Goal: Transaction & Acquisition: Purchase product/service

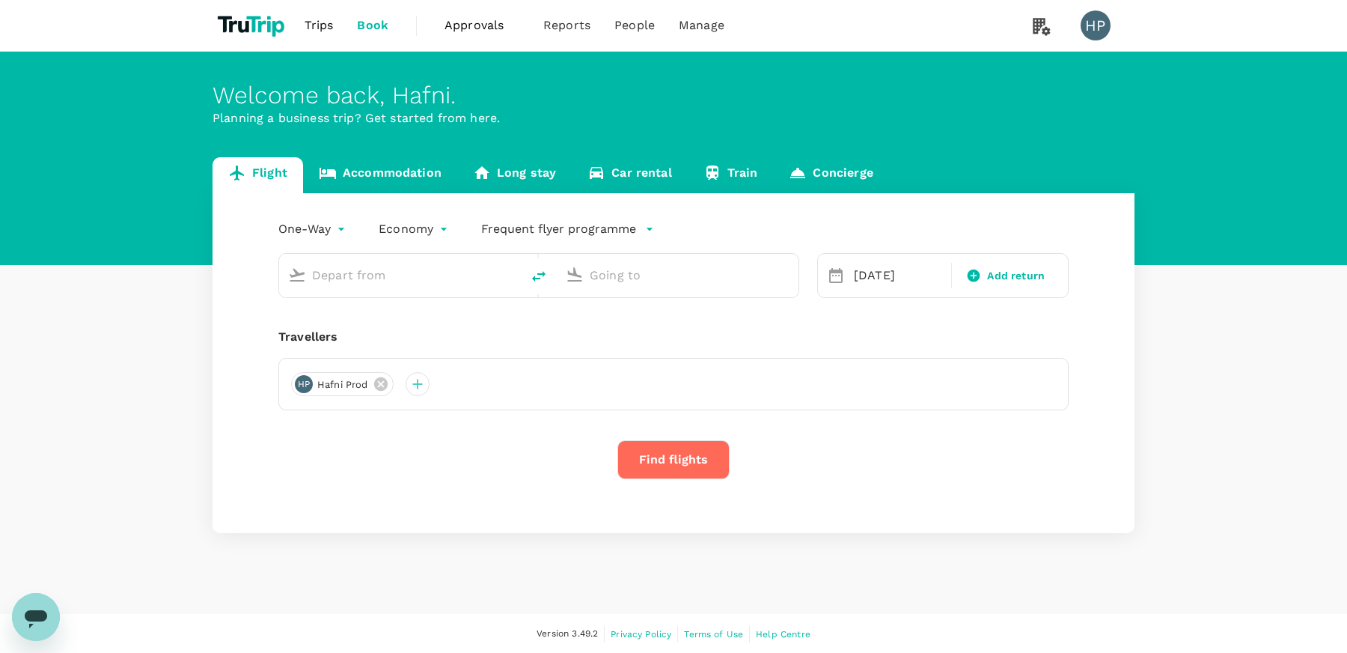
type input "Singapore Changi (SIN)"
type input "Esenboğa Intl (ESB)"
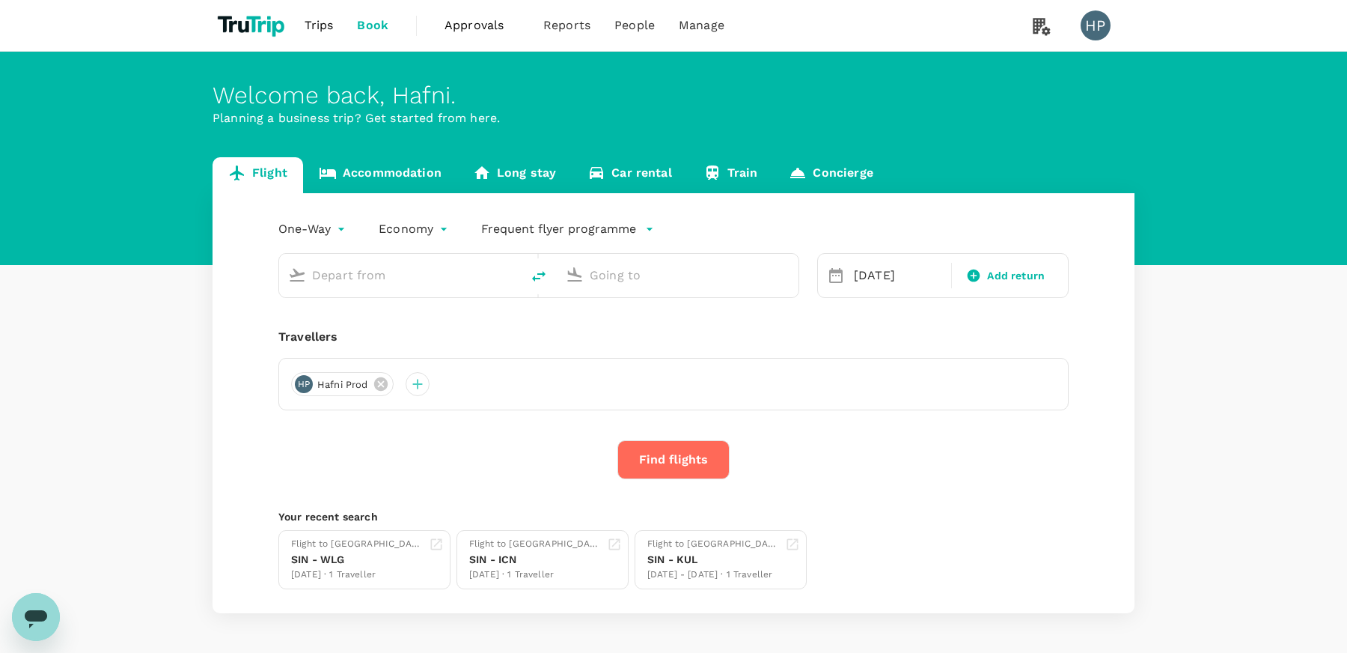
type input "Singapore Changi (SIN)"
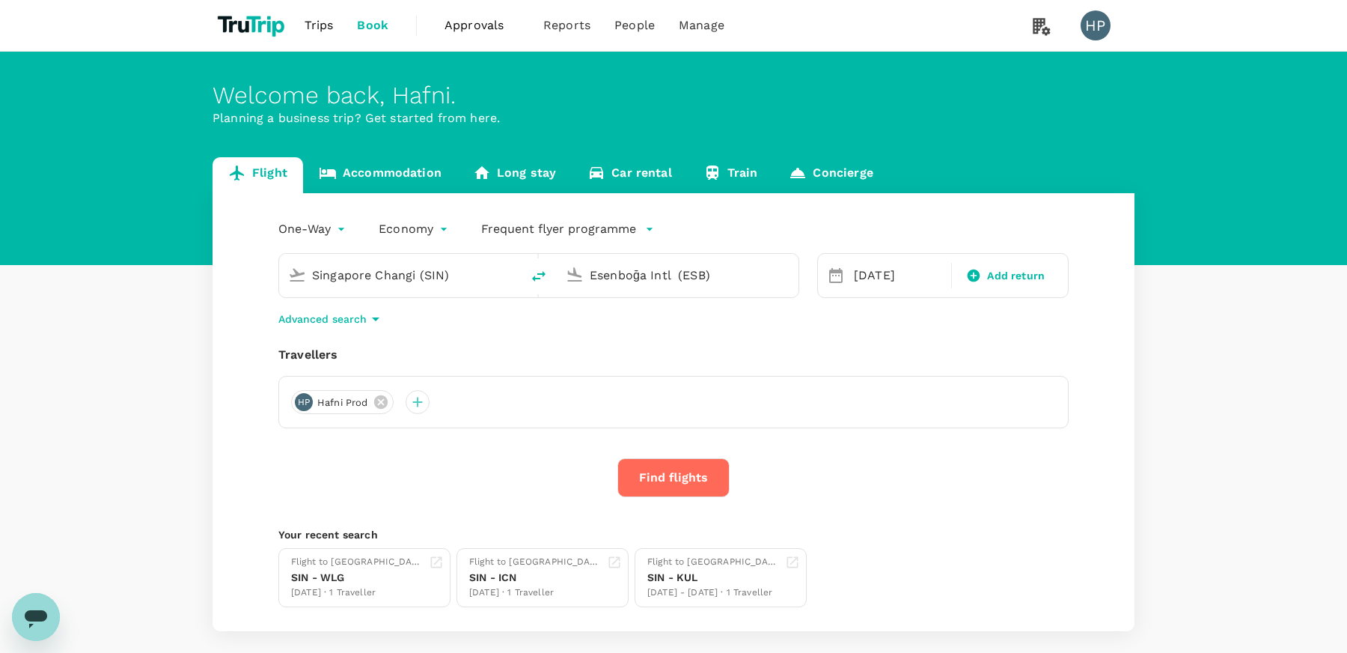
click at [623, 271] on input "Esenboğa Intl (ESB)" at bounding box center [678, 274] width 177 height 23
click at [632, 332] on p "[GEOGRAPHIC_DATA]" at bounding box center [672, 333] width 206 height 15
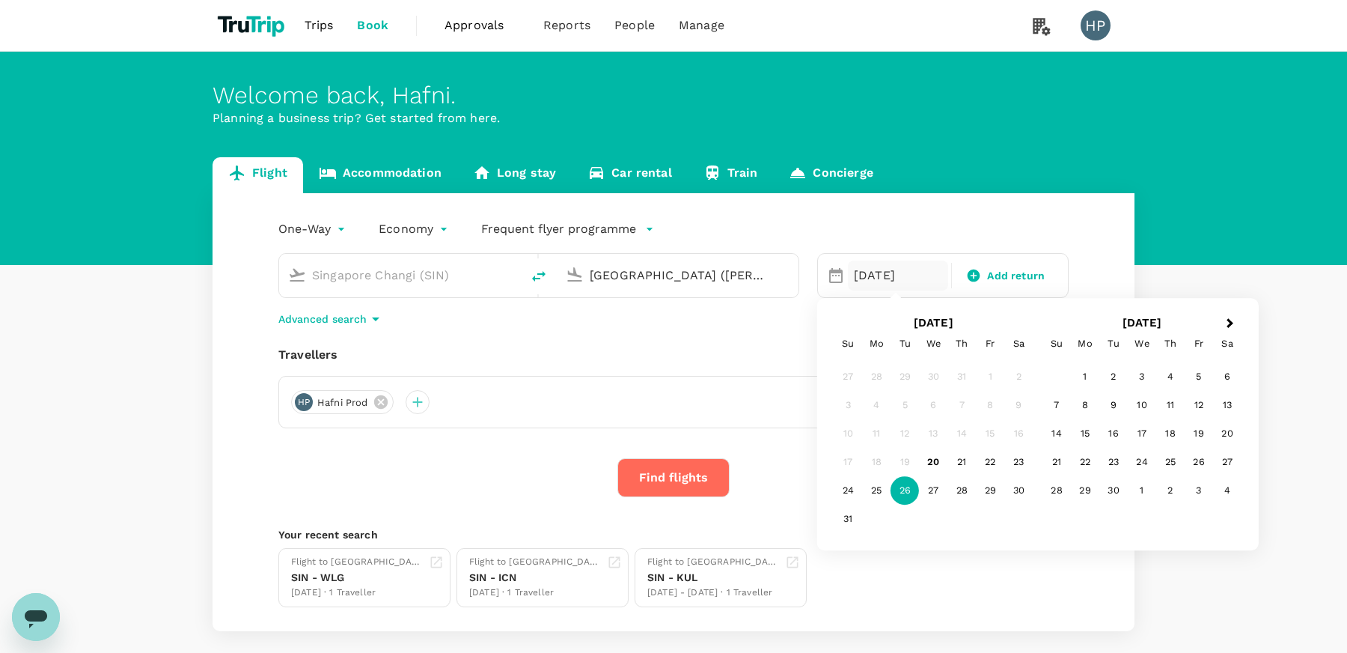
type input "[GEOGRAPHIC_DATA] ([PERSON_NAME])"
click at [644, 331] on div "One-Way oneway Economy economy Frequent flyer programme [GEOGRAPHIC_DATA] Chang…" at bounding box center [674, 412] width 922 height 438
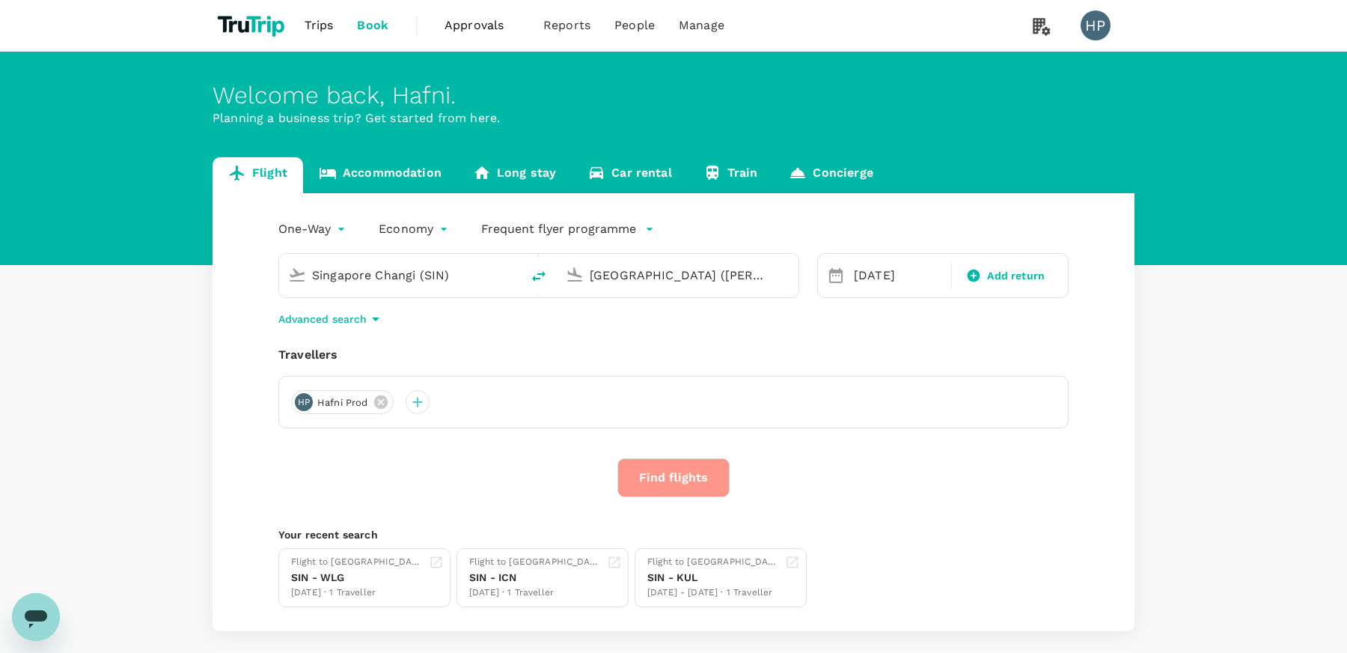
click at [687, 486] on button "Find flights" at bounding box center [673, 477] width 112 height 39
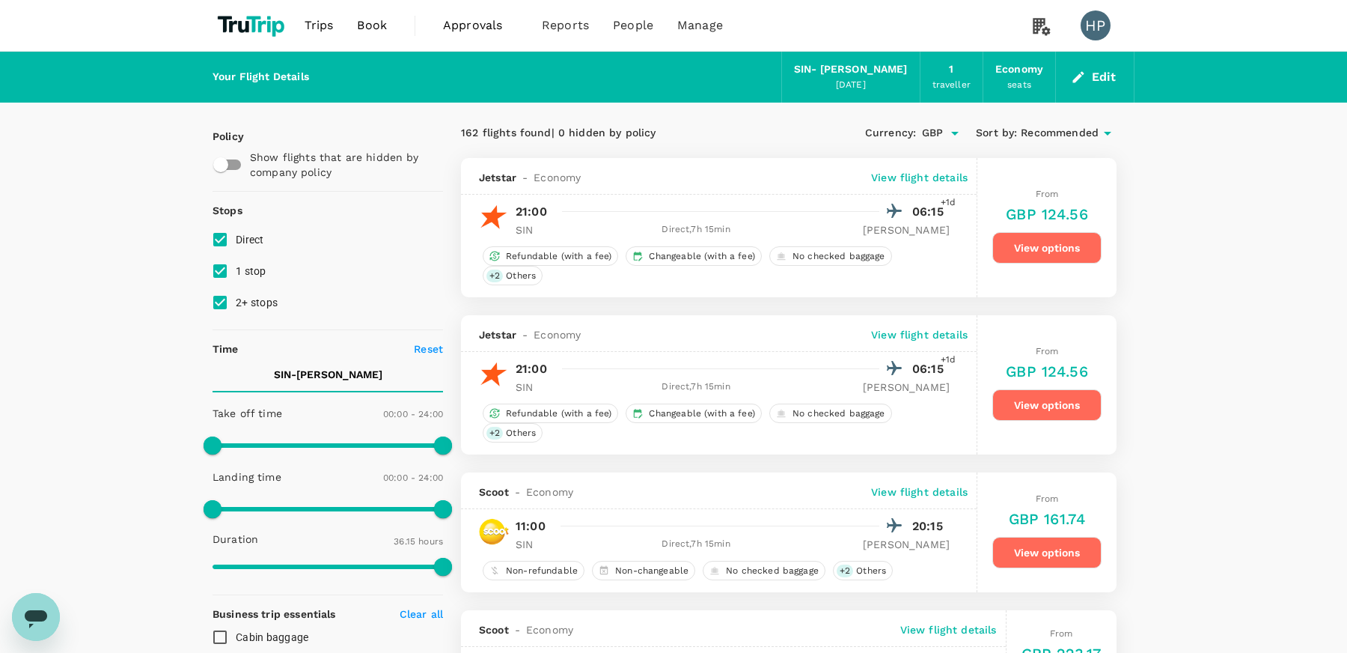
type input "2175"
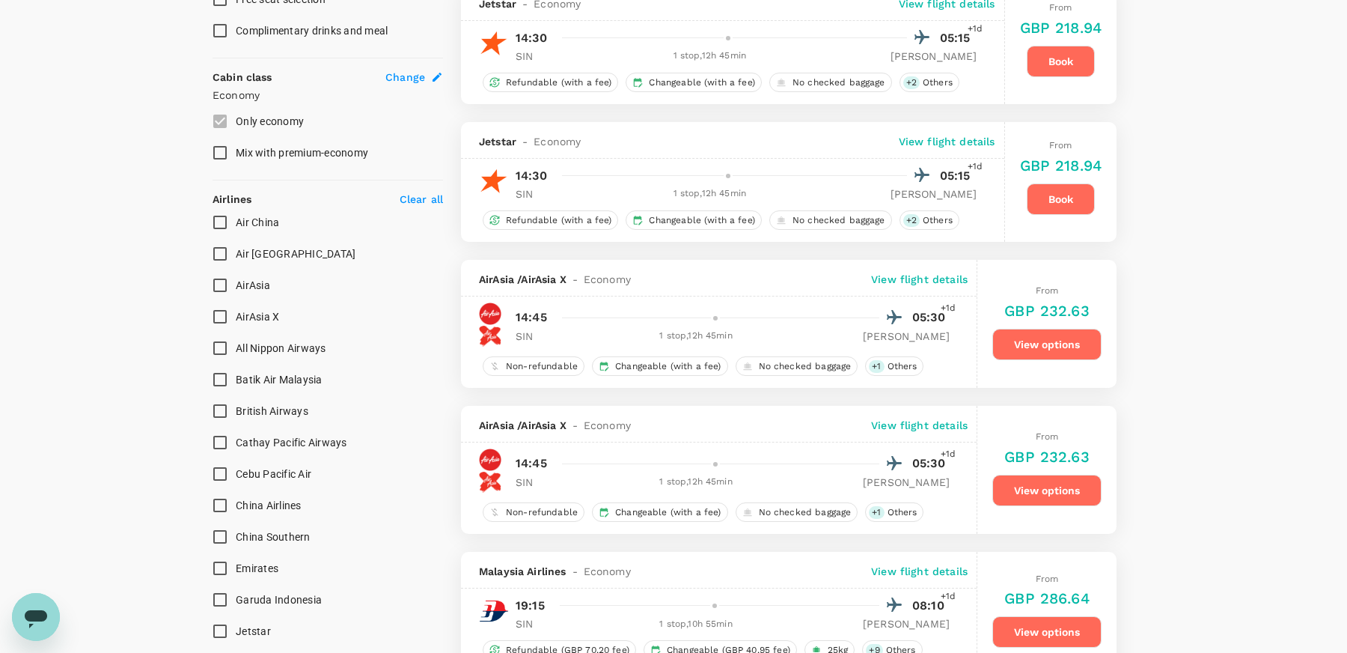
scroll to position [1230, 0]
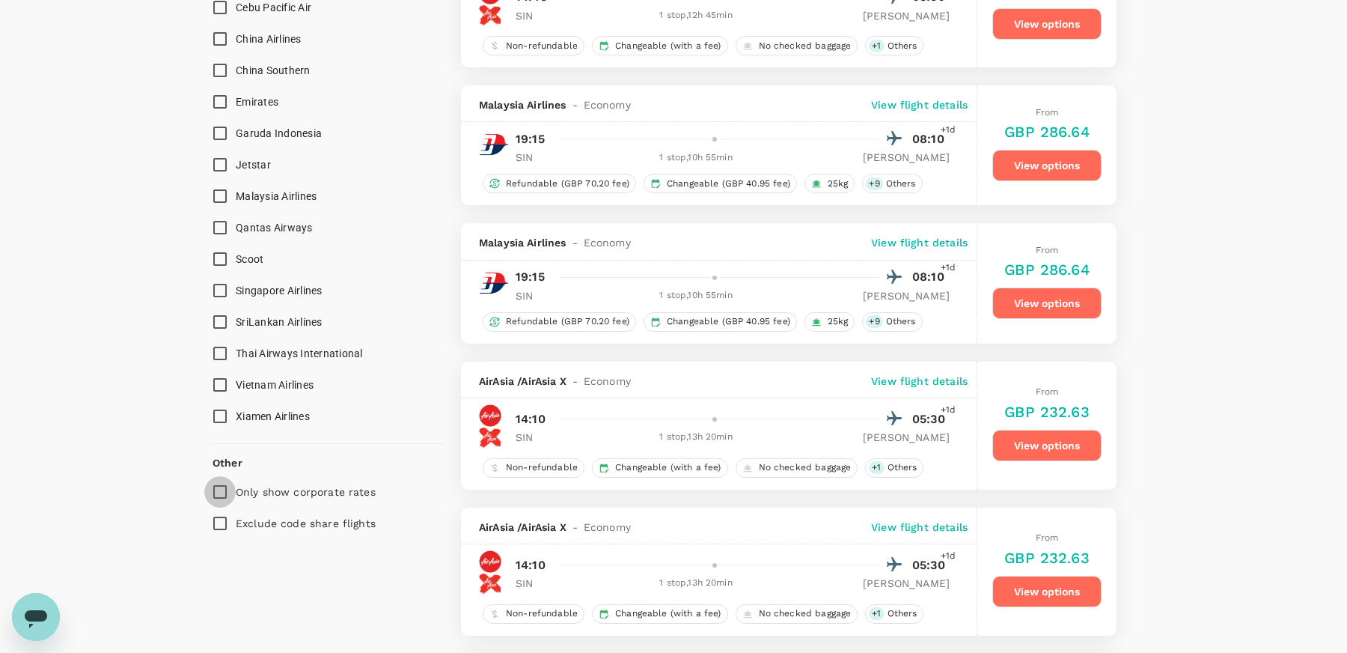
click at [222, 486] on input "Only show corporate rates" at bounding box center [219, 491] width 31 height 31
checkbox input "true"
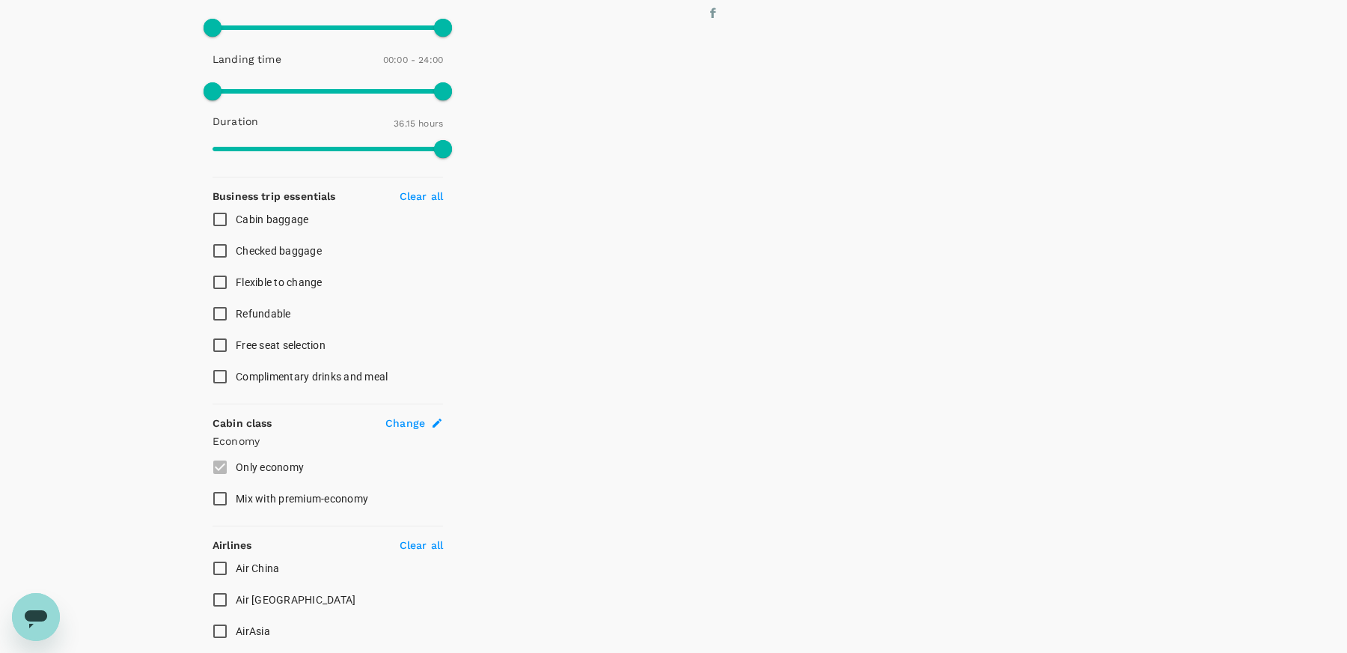
scroll to position [0, 0]
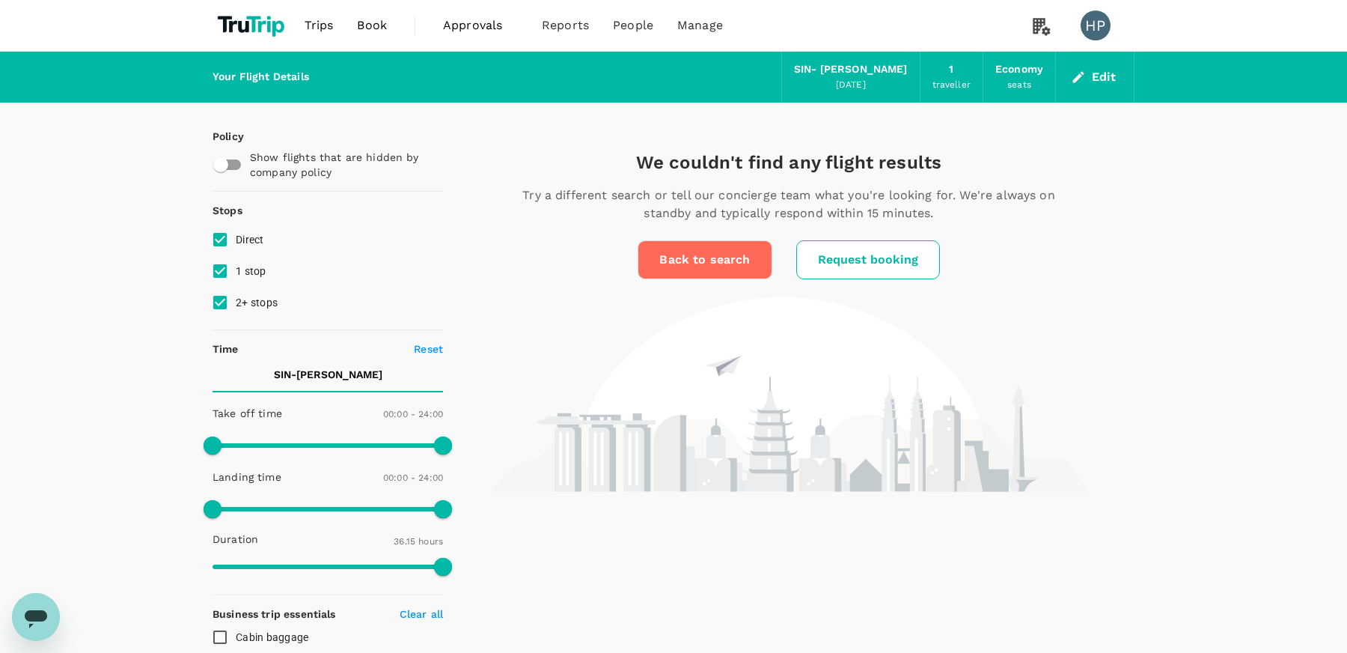
click at [370, 26] on span "Book" at bounding box center [372, 25] width 30 height 18
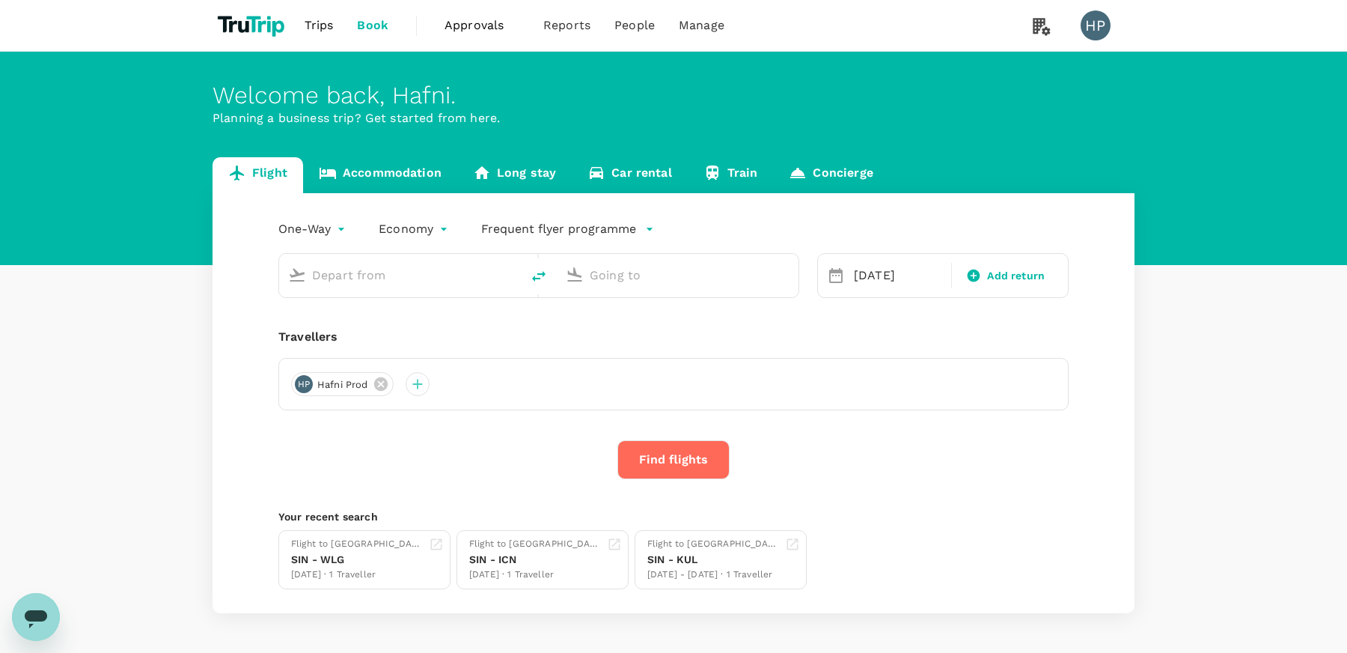
type input "Singapore Changi (SIN)"
type input "[GEOGRAPHIC_DATA] ([PERSON_NAME])"
type input "Singapore Changi (SIN)"
type input "[GEOGRAPHIC_DATA] ([PERSON_NAME])"
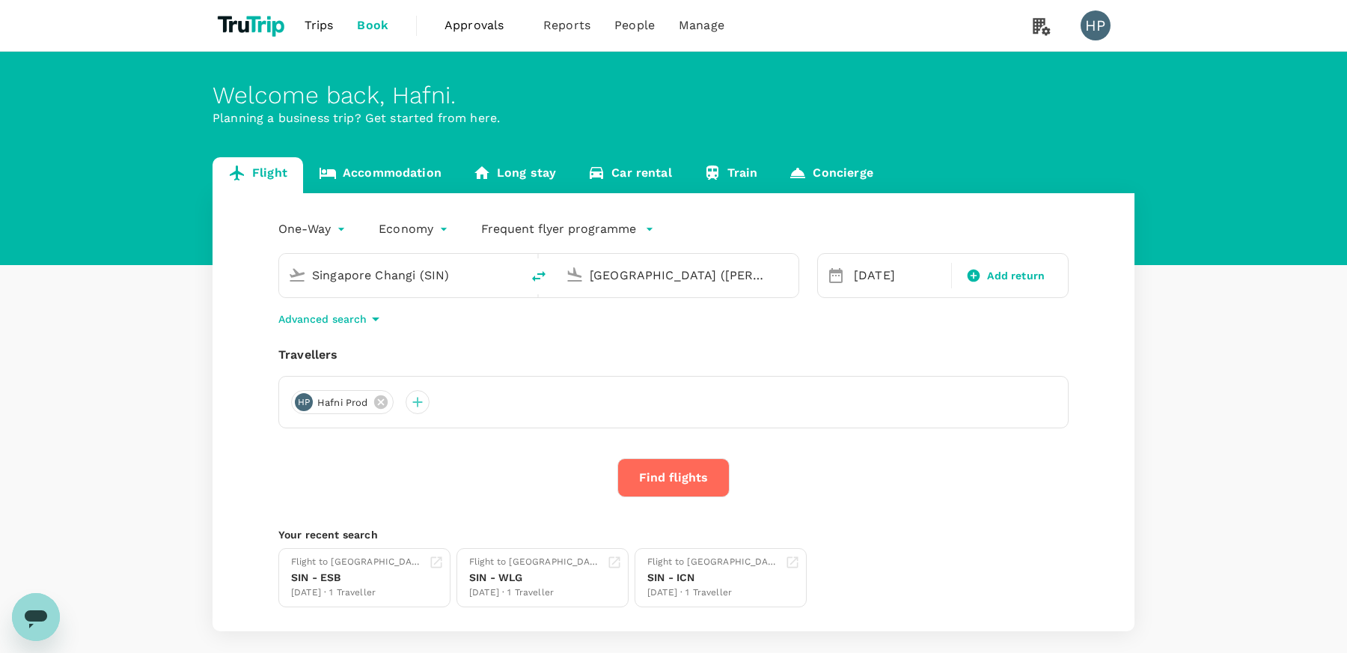
drag, startPoint x: 460, startPoint y: 278, endPoint x: 287, endPoint y: 269, distance: 173.2
click at [287, 269] on div "Singapore Changi (SIN)" at bounding box center [397, 272] width 230 height 33
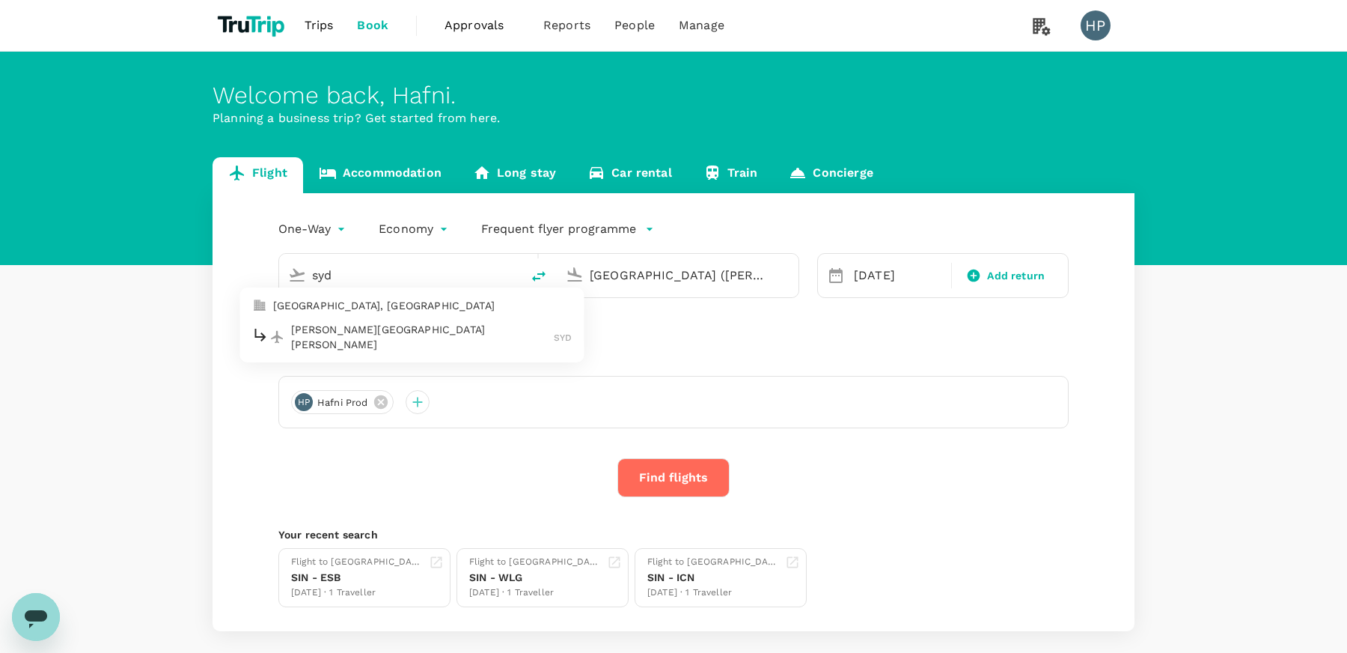
click at [311, 332] on p "[PERSON_NAME][GEOGRAPHIC_DATA][PERSON_NAME]" at bounding box center [422, 337] width 263 height 30
type input "[PERSON_NAME][GEOGRAPHIC_DATA][PERSON_NAME] (SYD)"
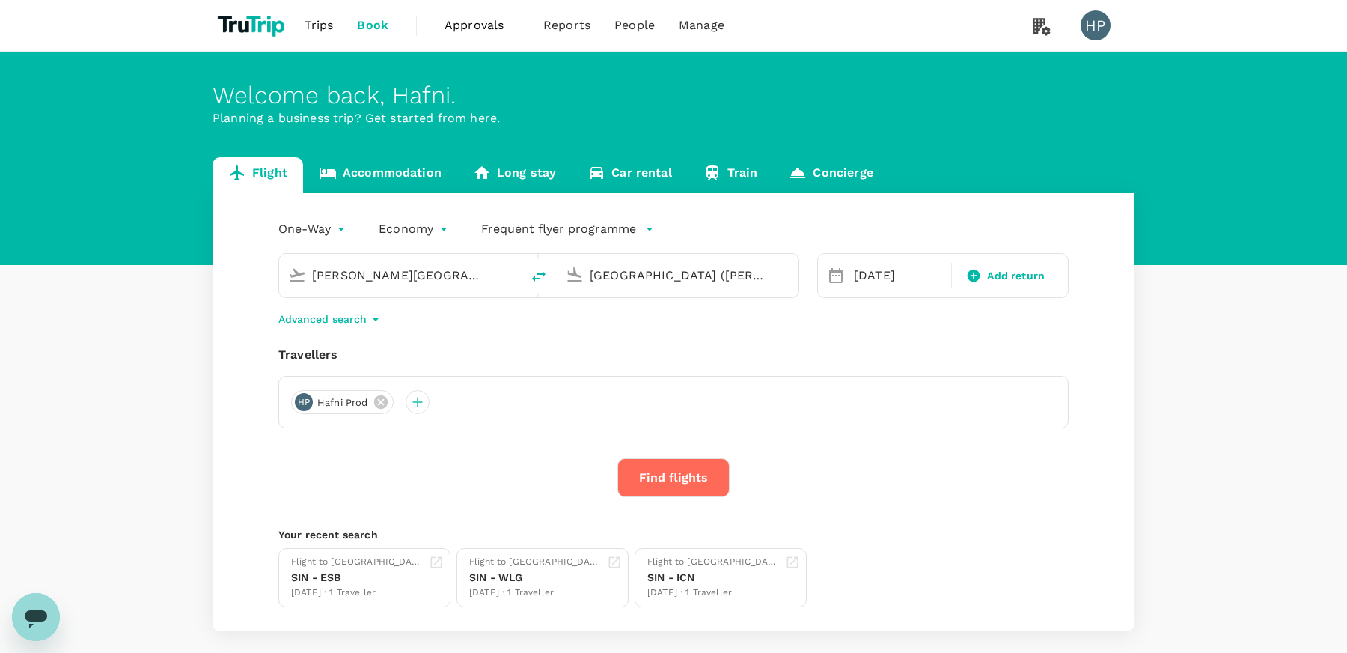
click at [532, 311] on div "Advanced search" at bounding box center [673, 319] width 790 height 18
click at [677, 481] on button "Find flights" at bounding box center [673, 477] width 112 height 39
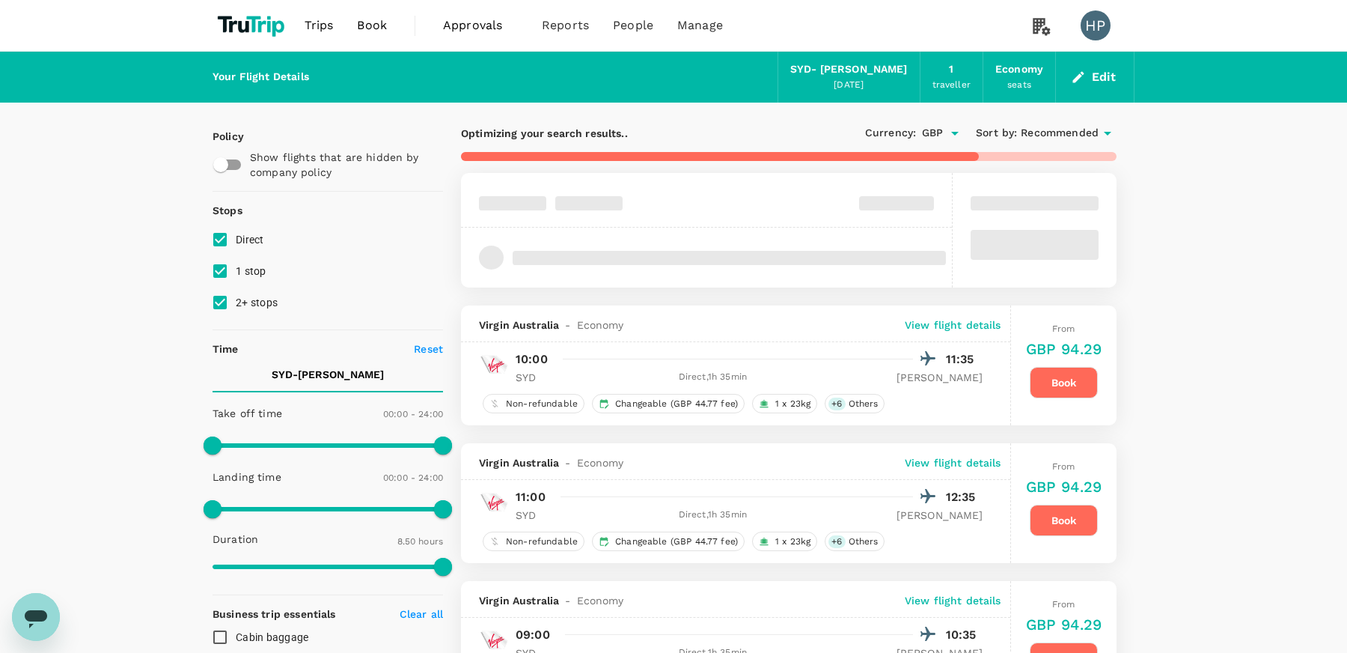
type input "530"
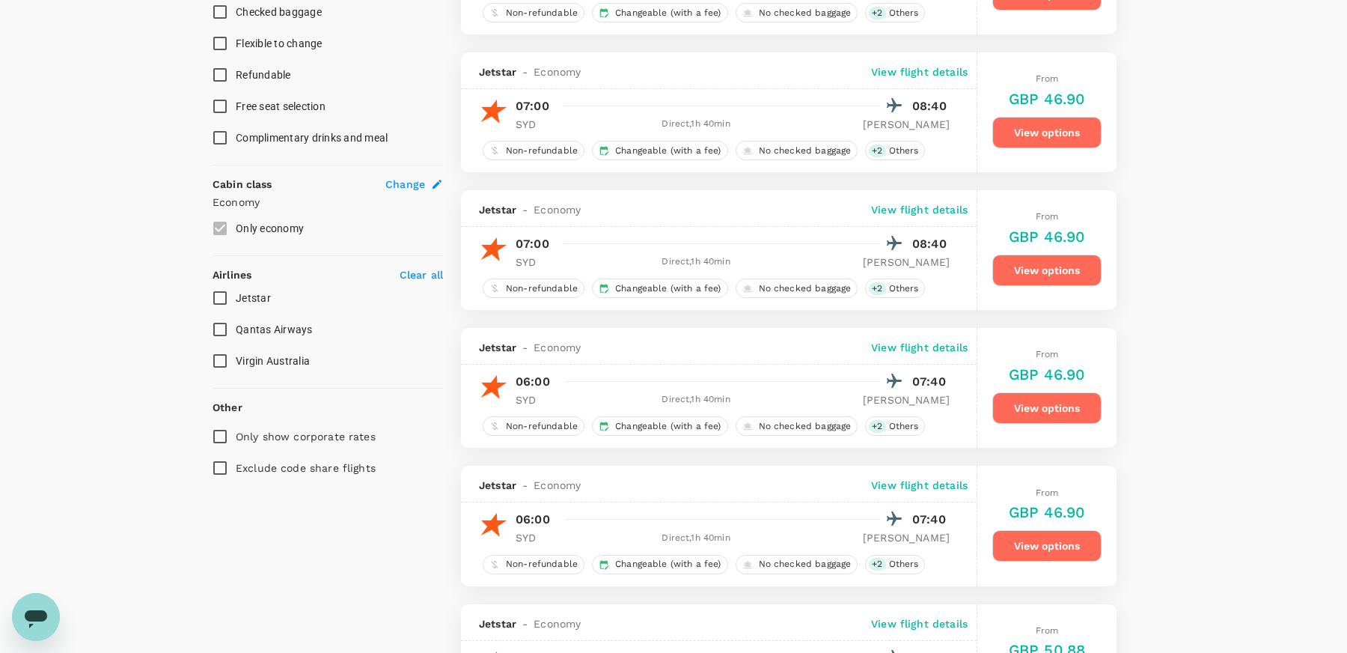
scroll to position [663, 0]
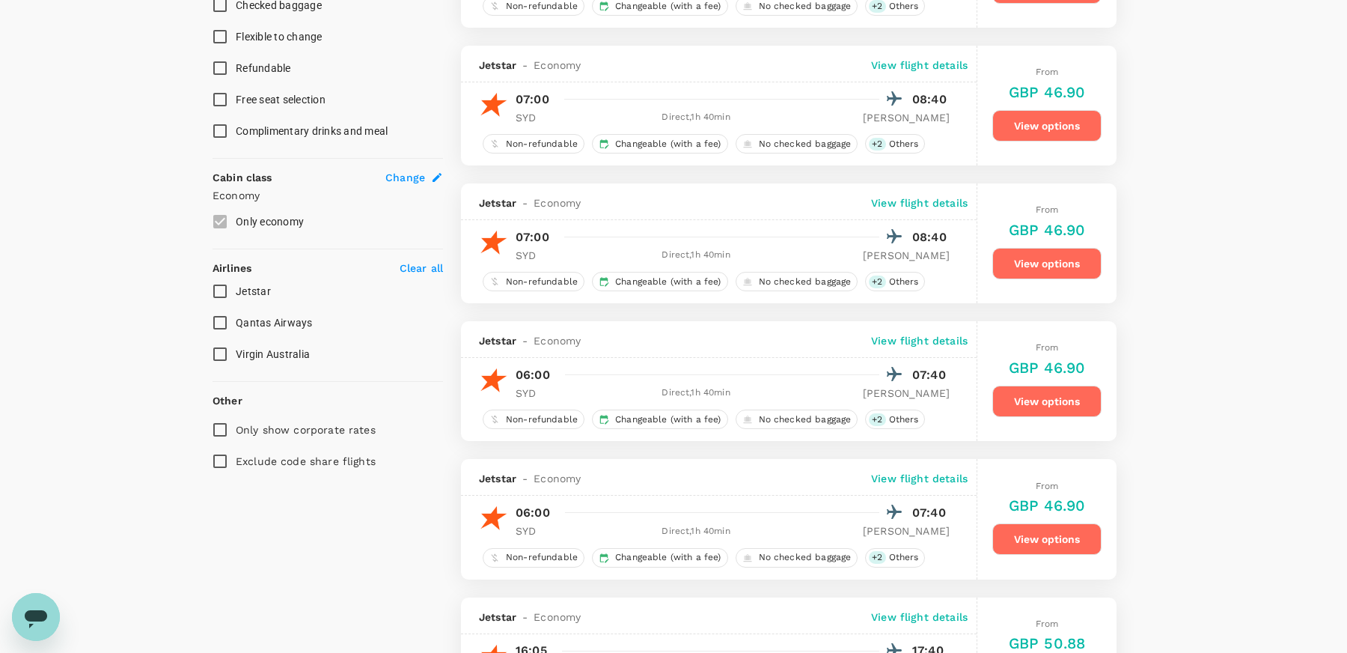
click at [222, 424] on input "Only show corporate rates" at bounding box center [219, 429] width 31 height 31
checkbox input "true"
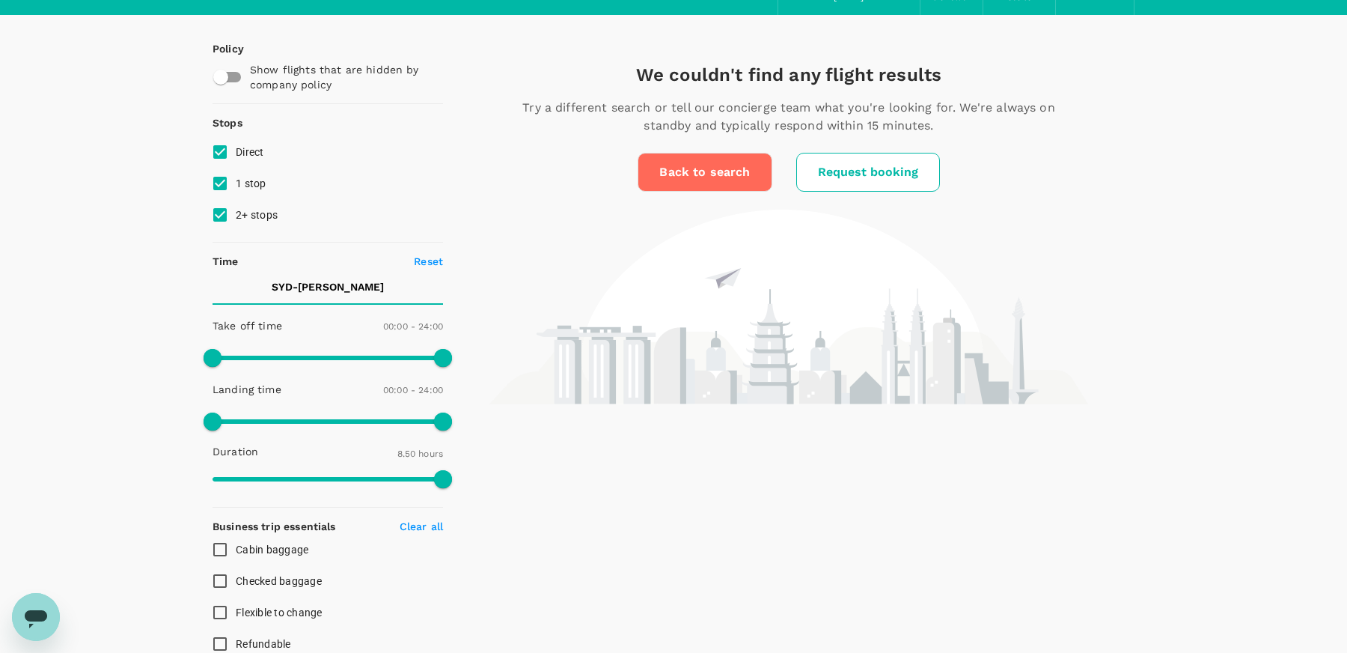
scroll to position [0, 0]
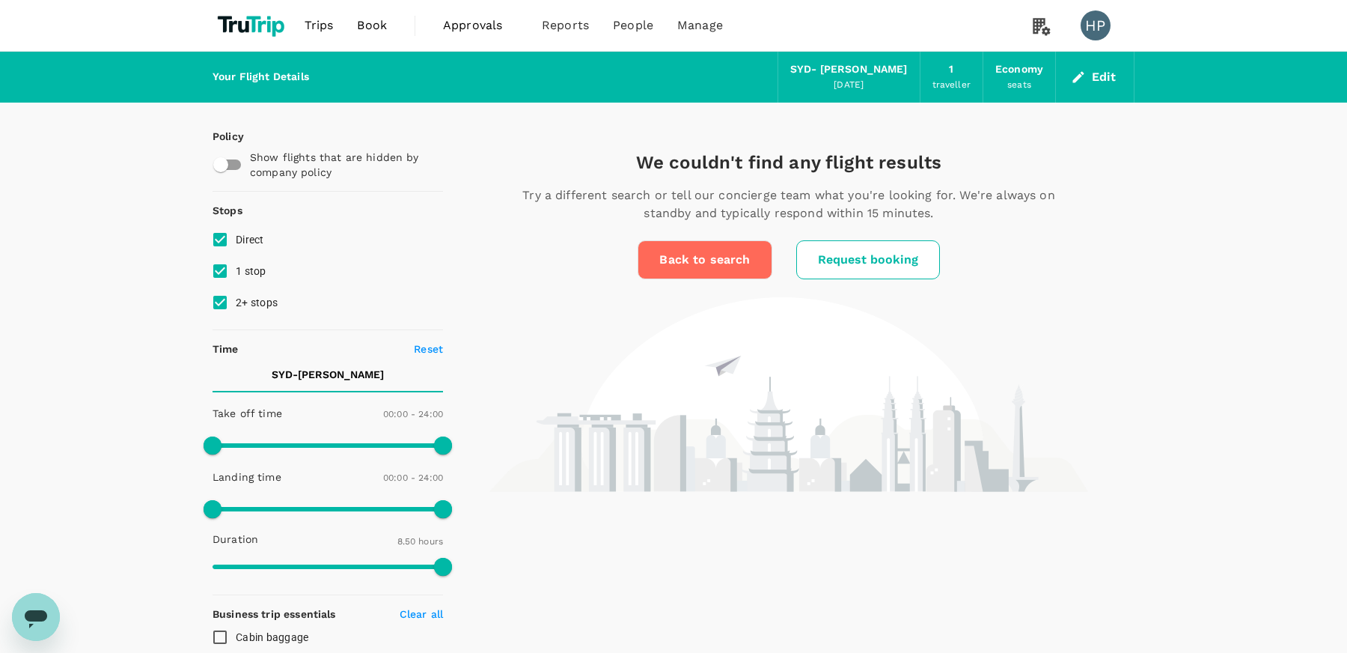
click at [372, 28] on span "Book" at bounding box center [372, 25] width 30 height 18
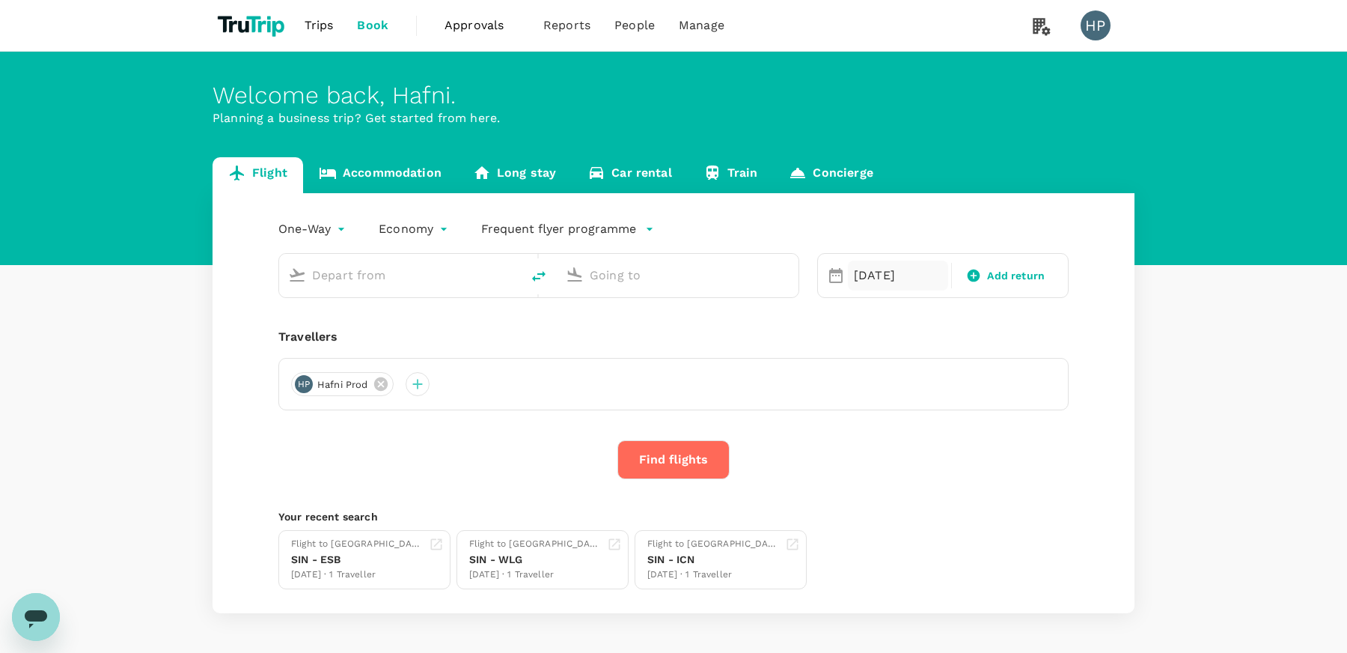
type input "[PERSON_NAME][GEOGRAPHIC_DATA][PERSON_NAME] (SYD)"
type input "[GEOGRAPHIC_DATA] ([PERSON_NAME])"
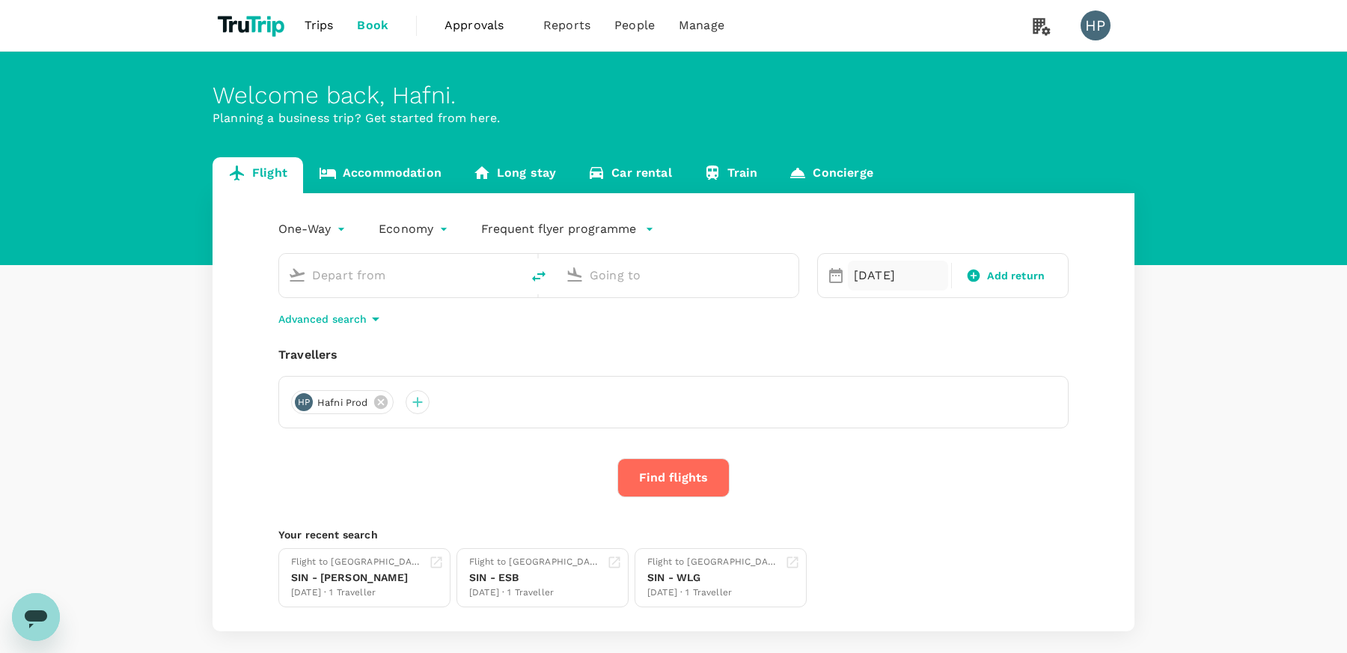
click at [868, 289] on div "[DATE]" at bounding box center [898, 275] width 100 height 30
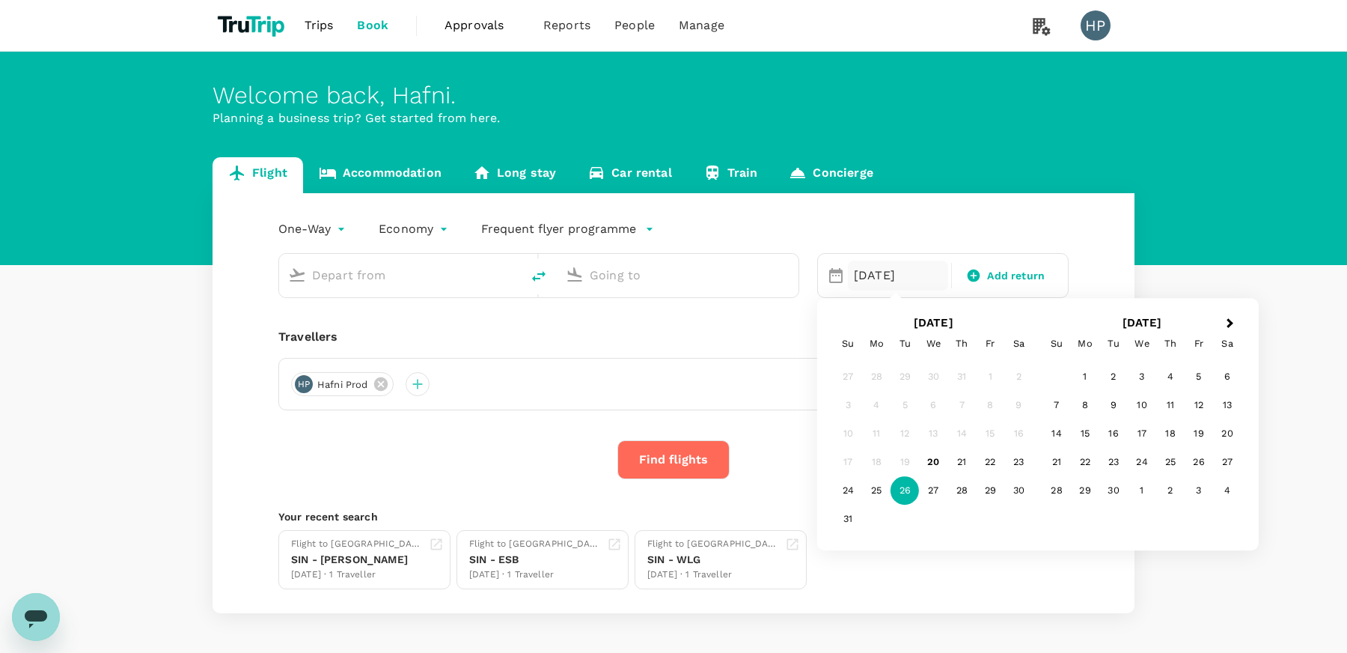
type input "[PERSON_NAME][GEOGRAPHIC_DATA][PERSON_NAME] (SYD)"
type input "[GEOGRAPHIC_DATA] ([PERSON_NAME])"
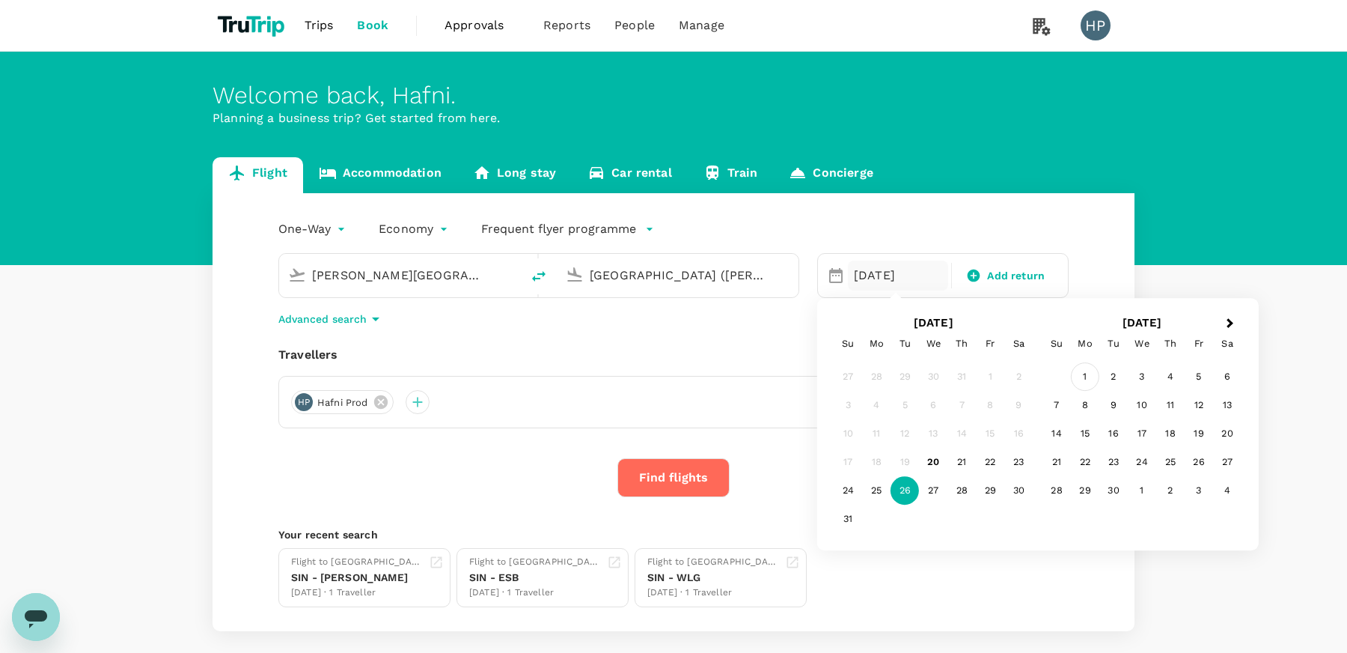
click at [1086, 379] on div "1" at bounding box center [1085, 377] width 28 height 28
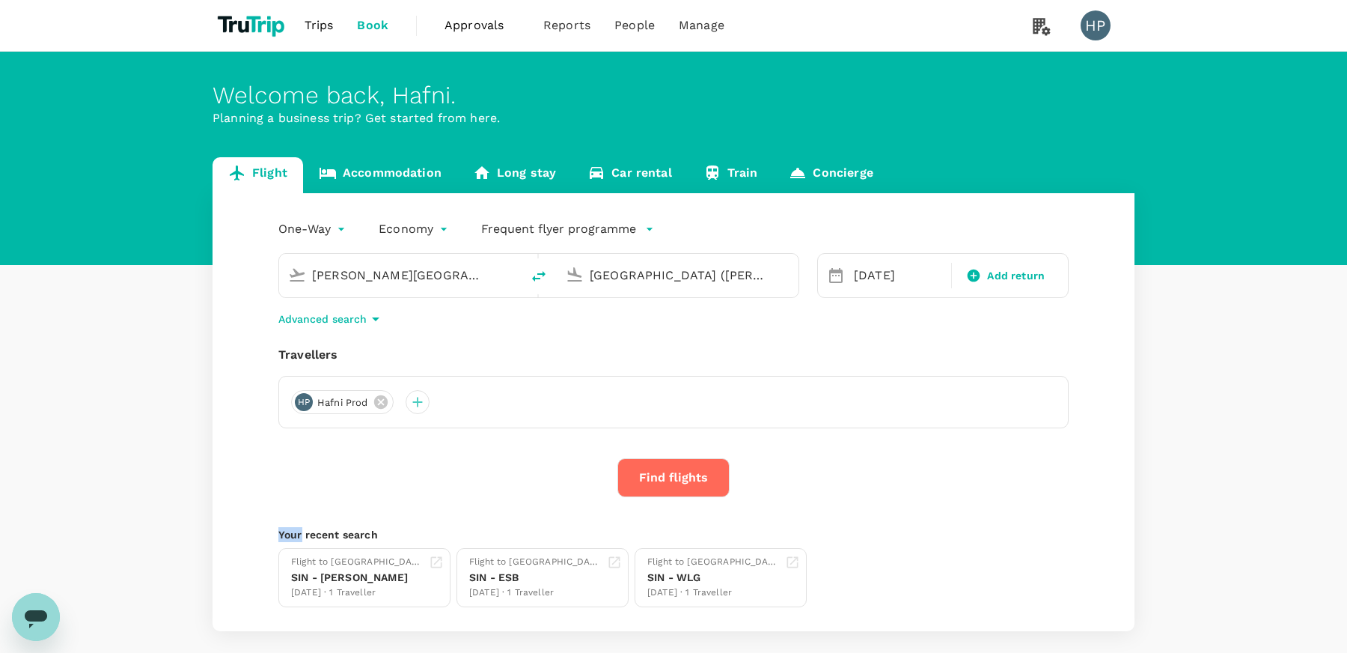
click at [1086, 379] on div "One-Way oneway Economy economy Frequent flyer programme [GEOGRAPHIC_DATA][PERSO…" at bounding box center [674, 412] width 922 height 438
click at [544, 332] on div "One-Way oneway Economy economy Frequent flyer programme [GEOGRAPHIC_DATA][PERSO…" at bounding box center [674, 412] width 922 height 438
click at [442, 266] on input "[PERSON_NAME][GEOGRAPHIC_DATA][PERSON_NAME] (SYD)" at bounding box center [400, 274] width 177 height 23
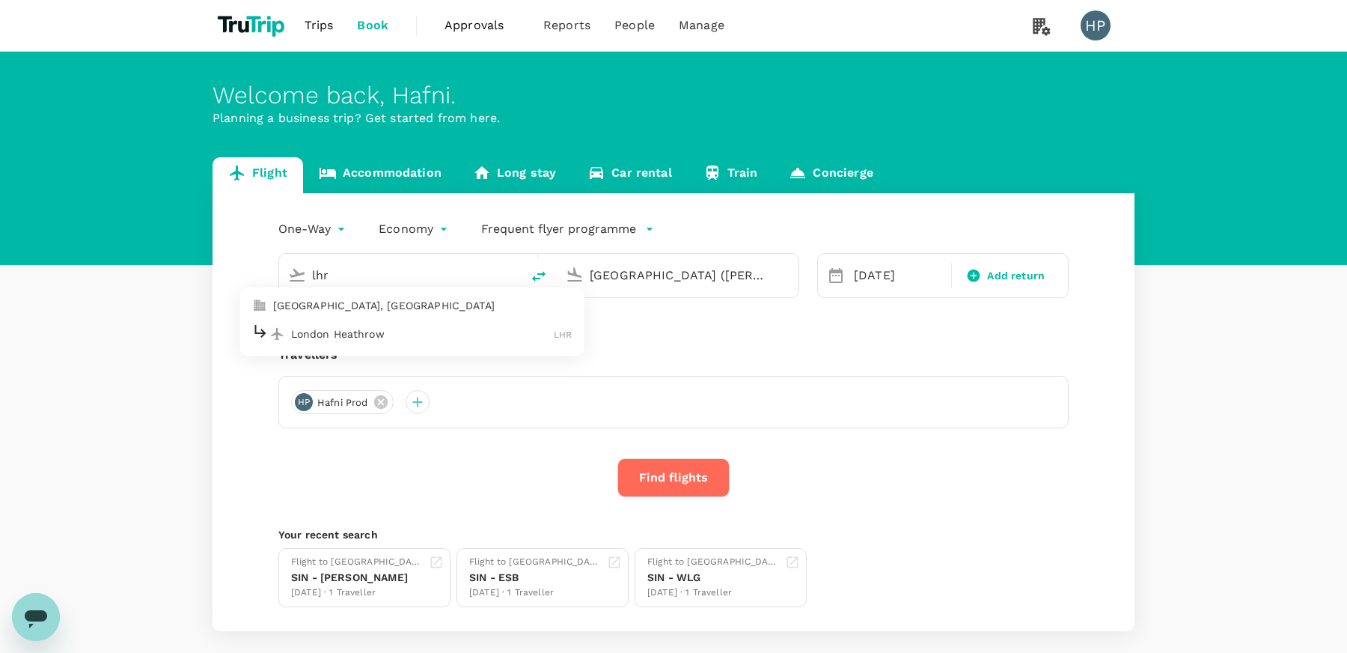
click at [412, 335] on p "London Heathrow" at bounding box center [422, 333] width 263 height 15
type input "London Heathrow (LHR)"
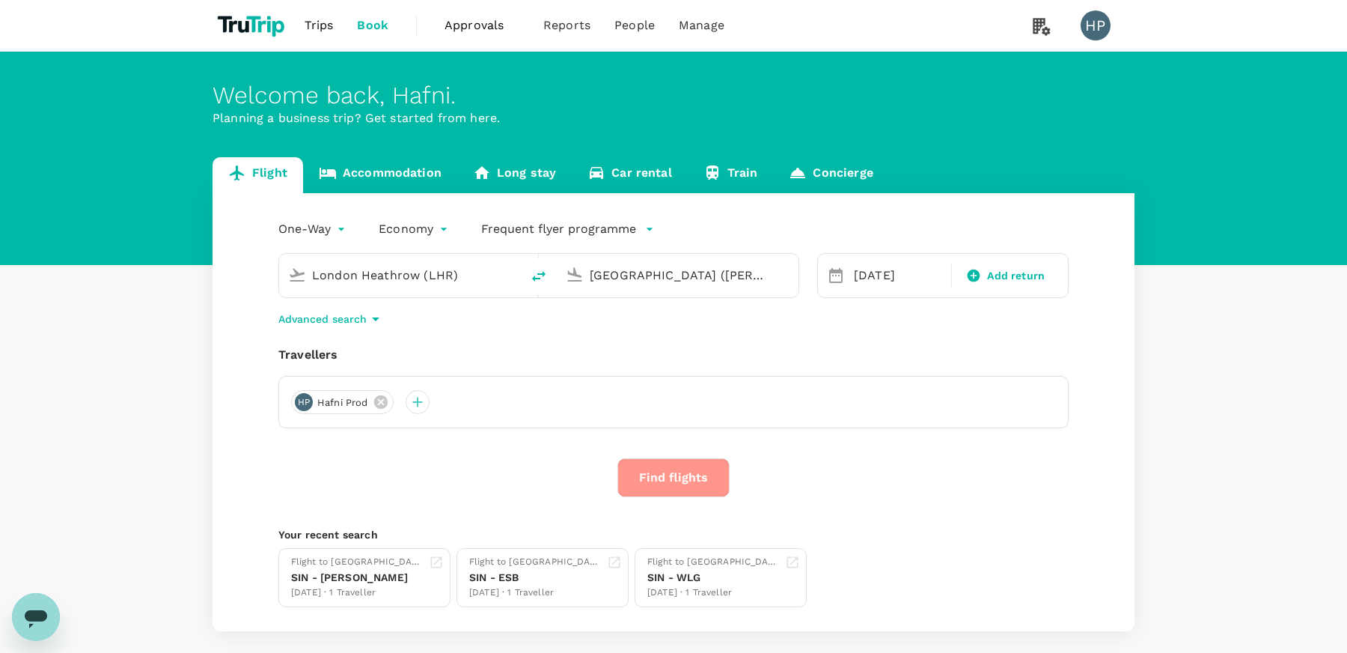
click at [659, 477] on button "Find flights" at bounding box center [673, 477] width 112 height 39
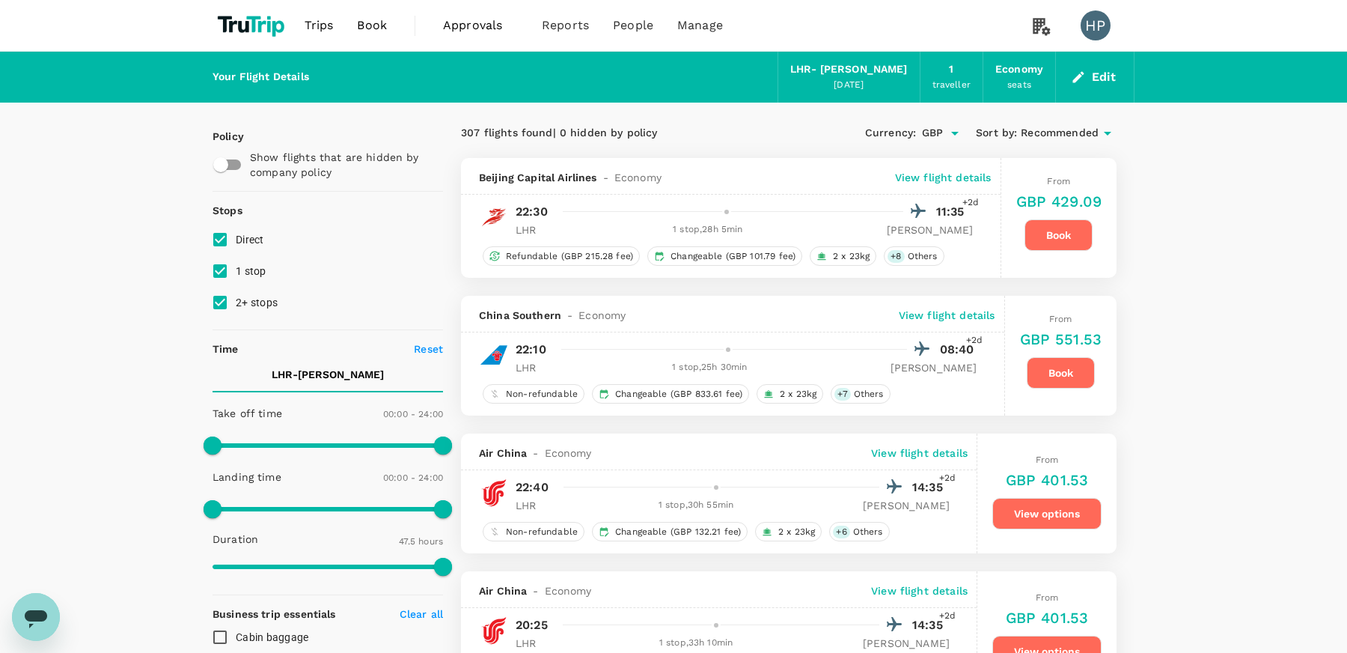
type input "2825"
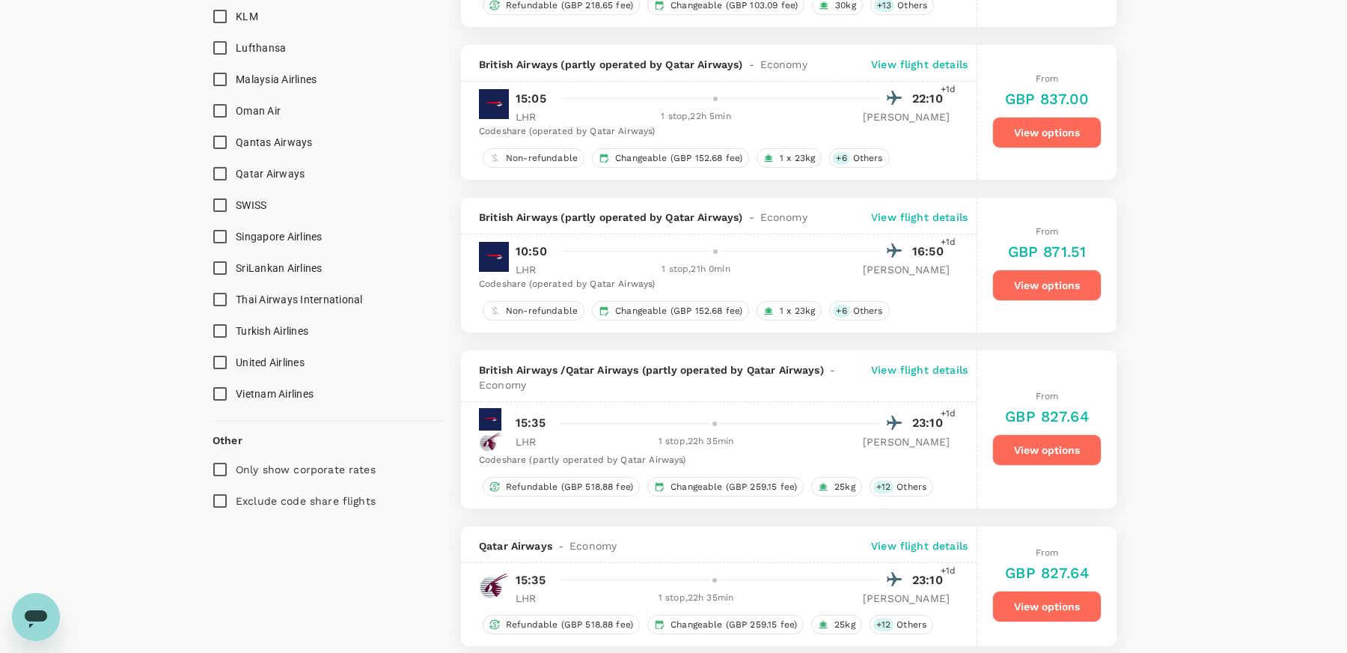
scroll to position [1591, 0]
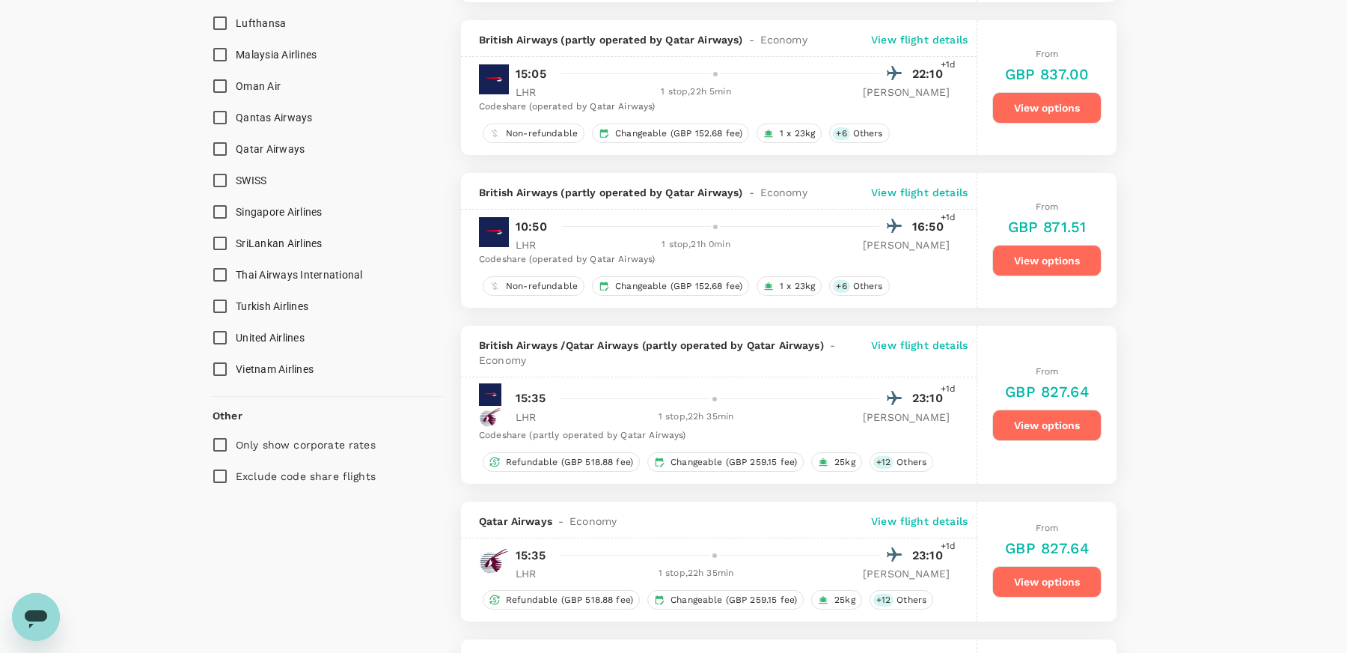
click at [219, 436] on input "Only show corporate rates" at bounding box center [219, 444] width 31 height 31
checkbox input "true"
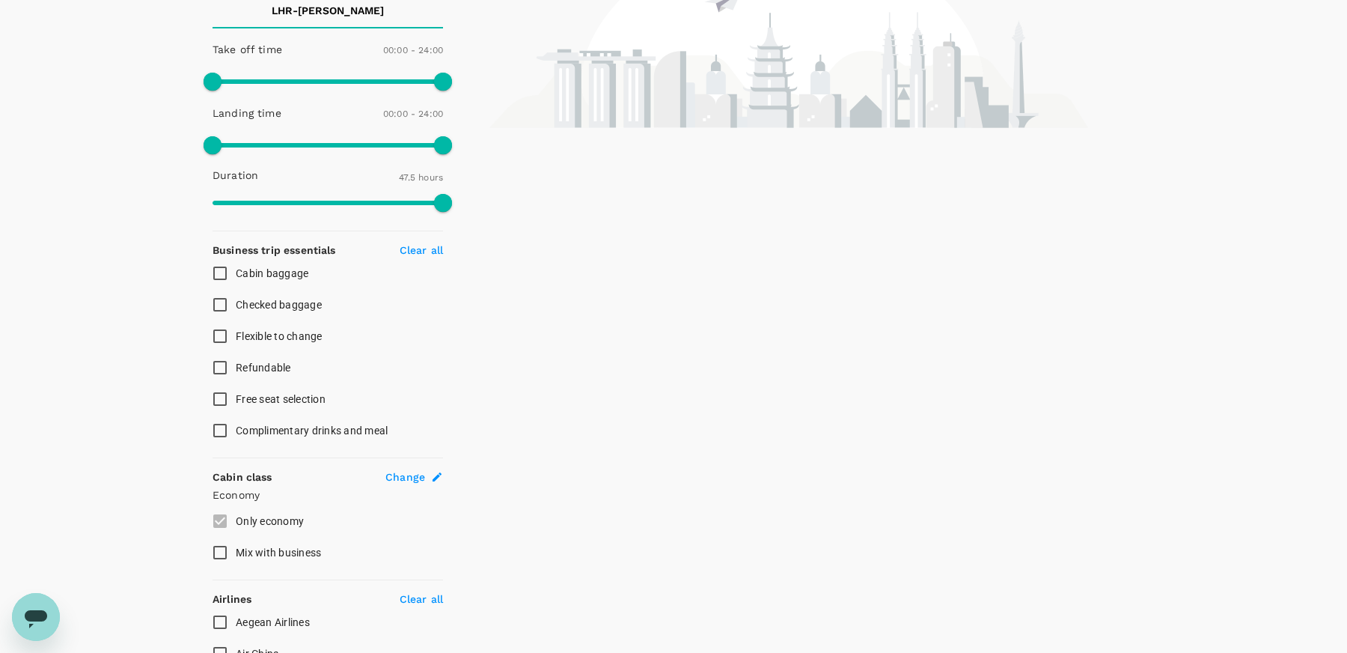
scroll to position [0, 0]
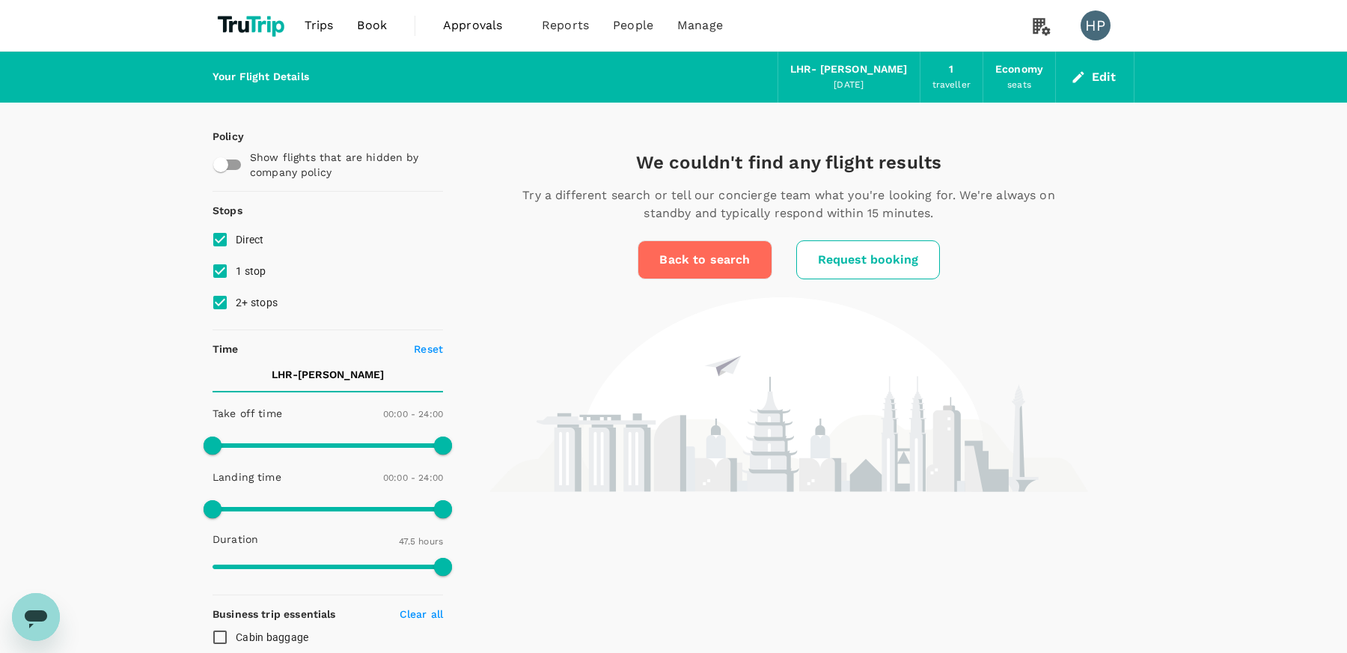
click at [369, 25] on span "Book" at bounding box center [372, 25] width 30 height 18
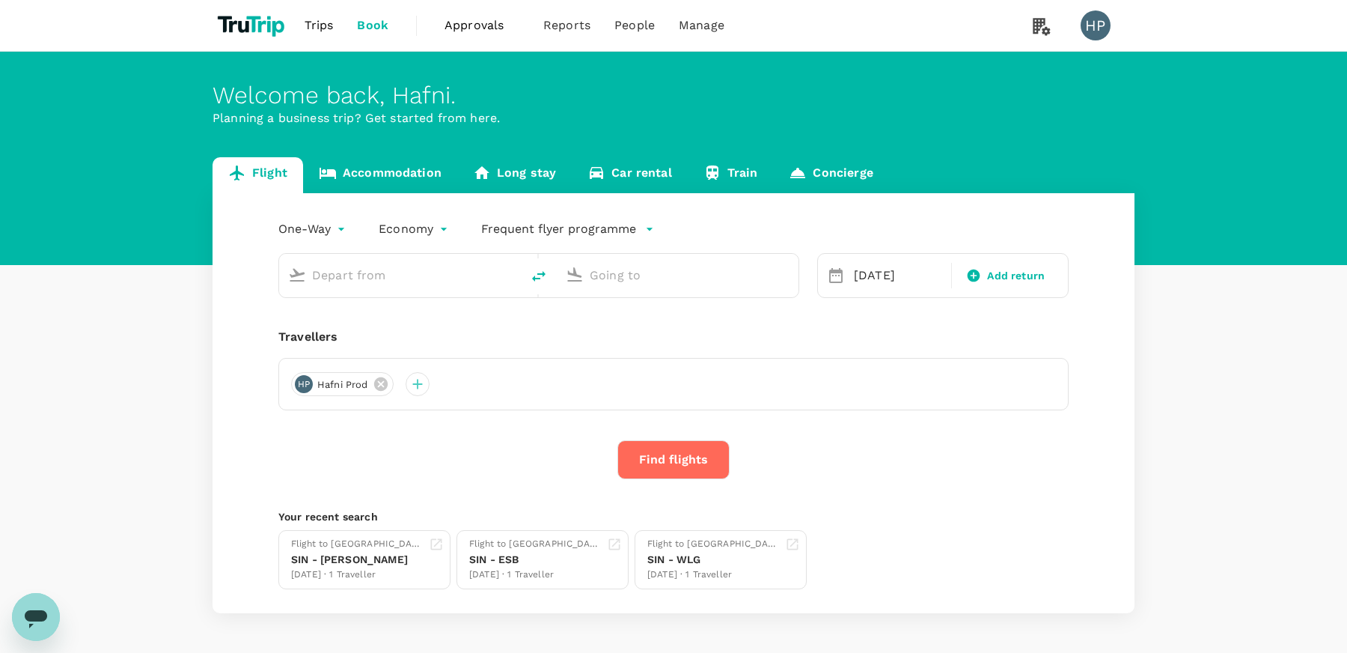
type input "London Heathrow (LHR)"
type input "[GEOGRAPHIC_DATA] ([PERSON_NAME])"
type input "London Heathrow (LHR)"
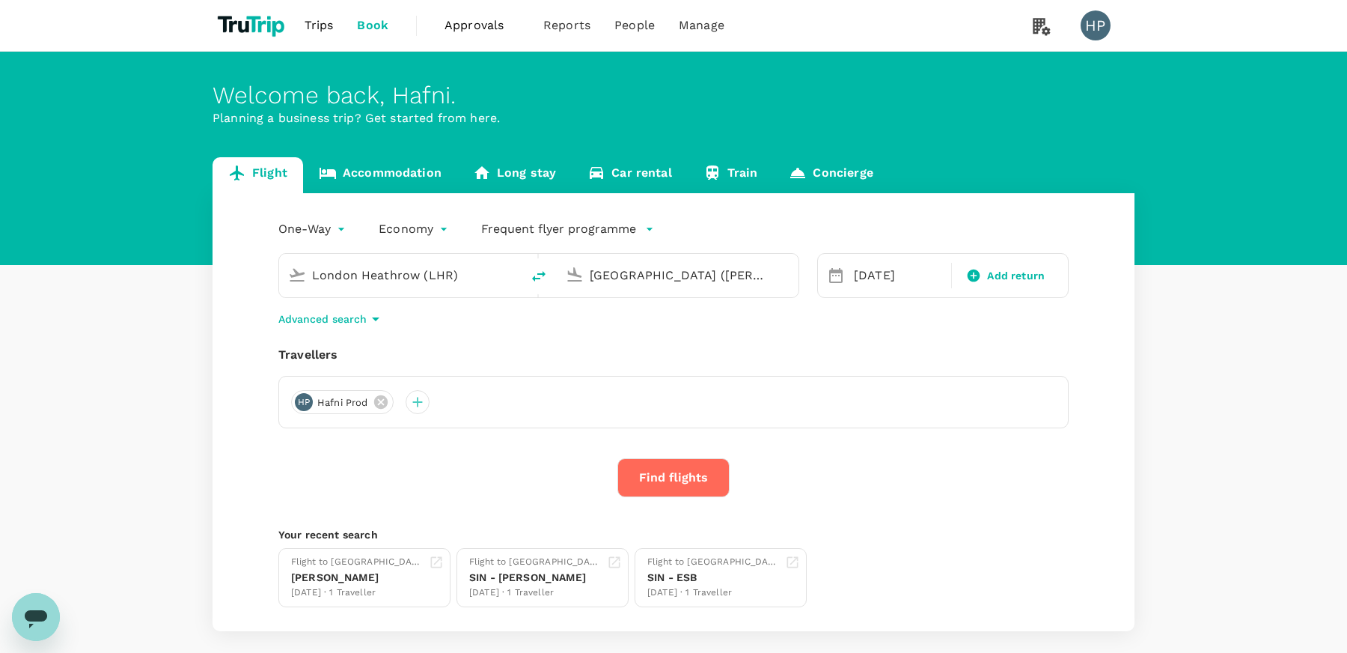
click at [641, 273] on input "[GEOGRAPHIC_DATA] ([PERSON_NAME])" at bounding box center [678, 274] width 177 height 23
click at [640, 331] on p "Singapore Changi" at bounding box center [702, 333] width 266 height 15
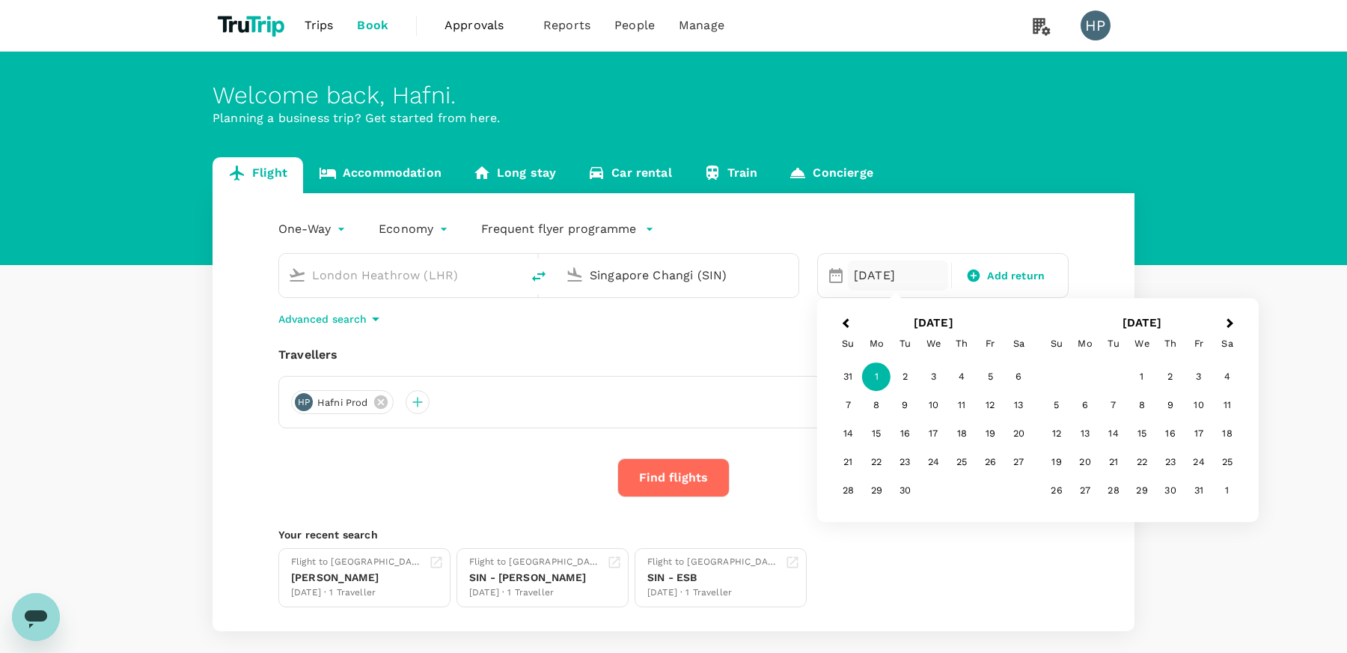
type input "Singapore Changi (SIN)"
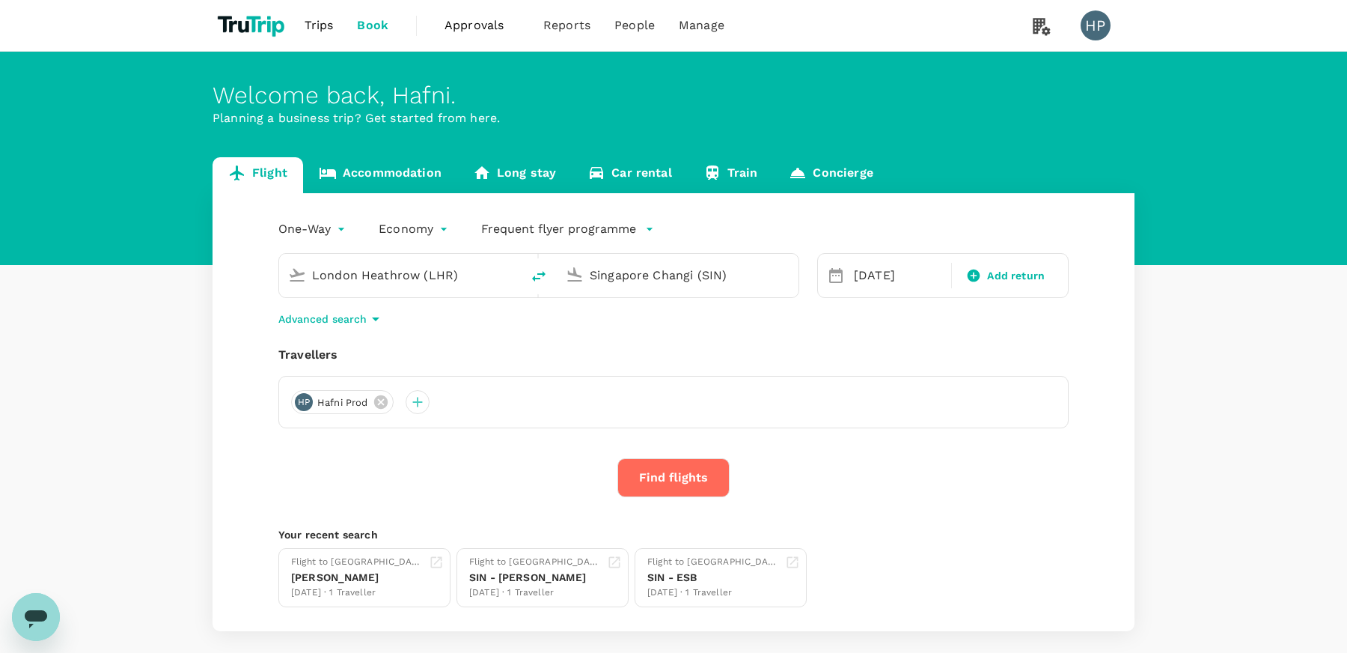
click at [644, 344] on div "One-Way oneway Economy economy Frequent flyer programme [GEOGRAPHIC_DATA] (LHR)…" at bounding box center [674, 412] width 922 height 438
click at [657, 466] on button "Find flights" at bounding box center [673, 477] width 112 height 39
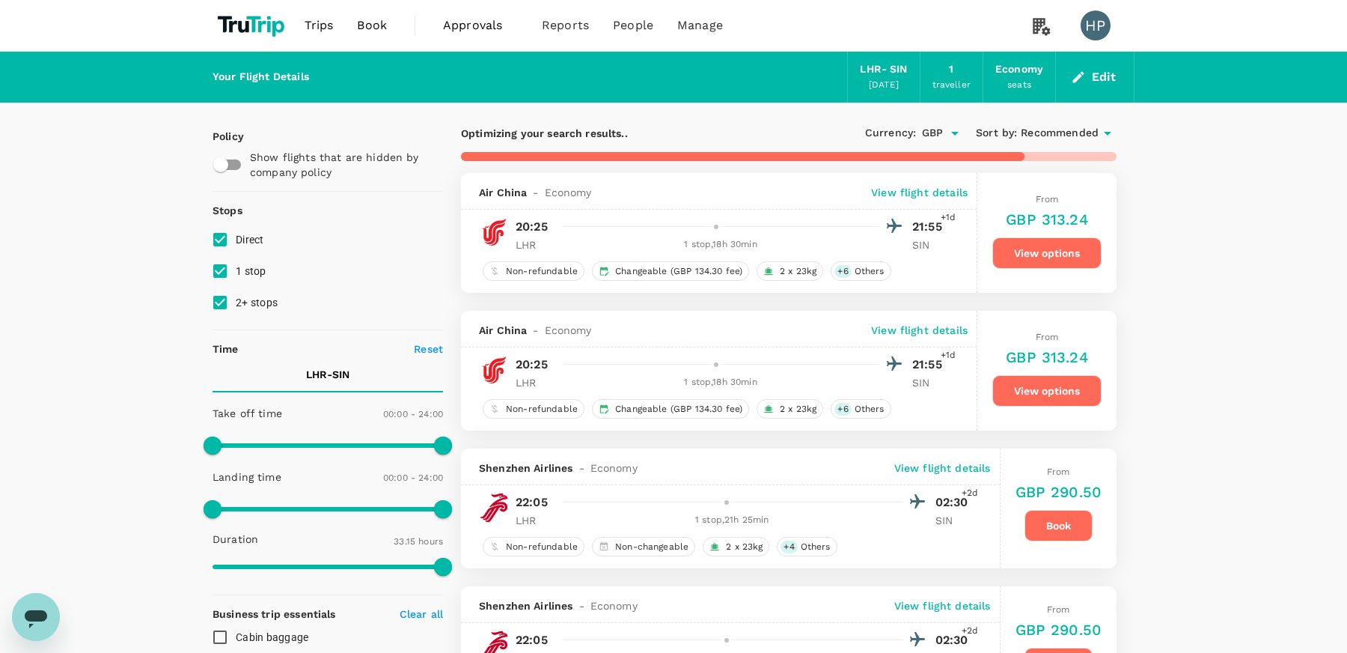
type input "2390"
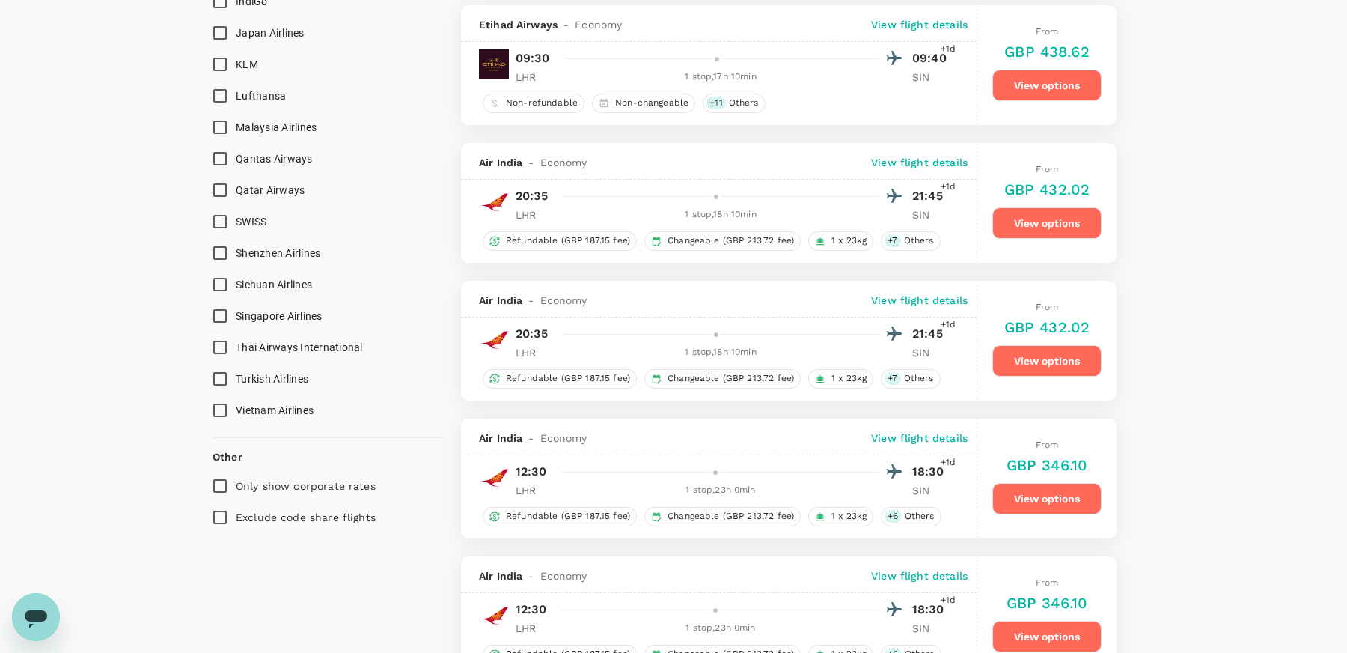
scroll to position [1376, 0]
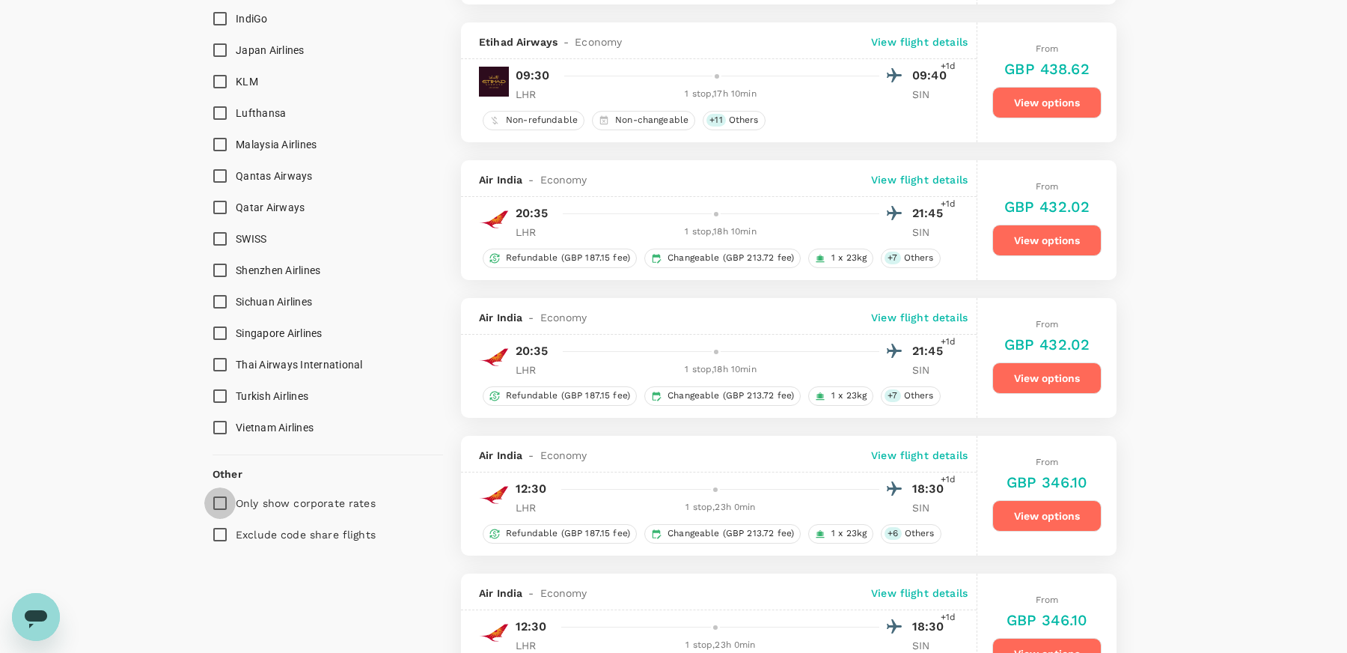
click at [221, 499] on input "Only show corporate rates" at bounding box center [219, 502] width 31 height 31
checkbox input "true"
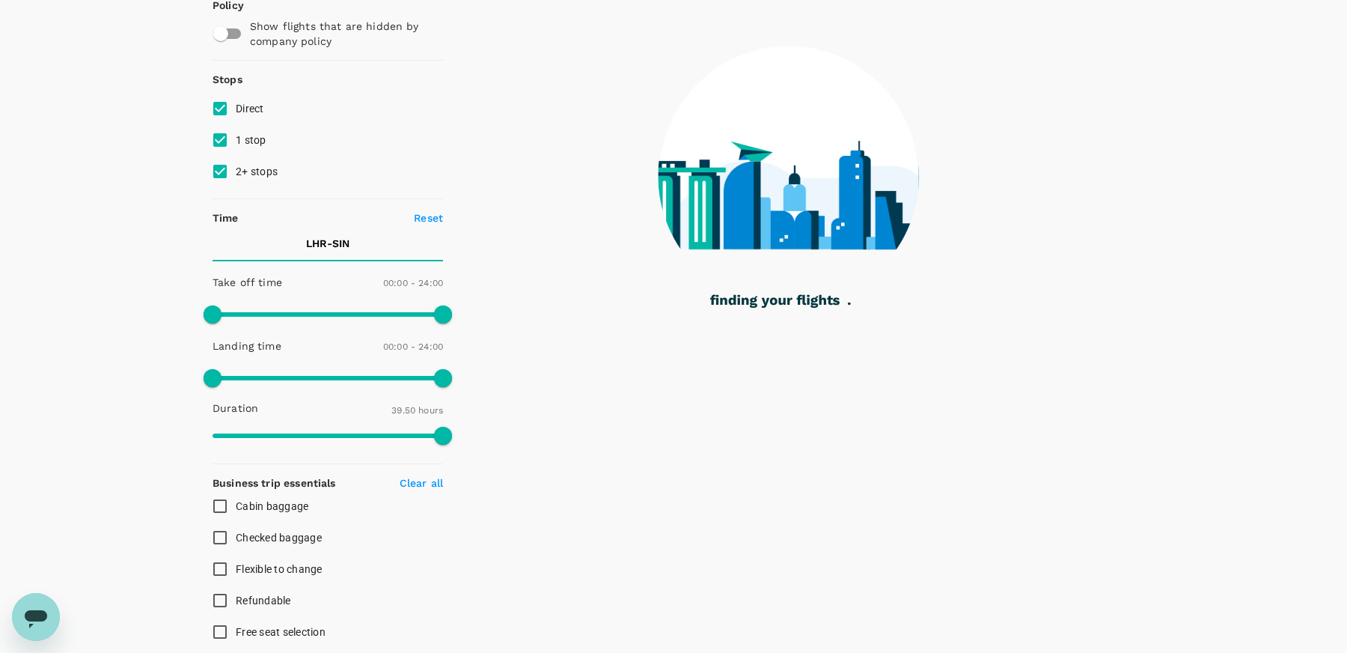
scroll to position [0, 0]
